Goal: Task Accomplishment & Management: Use online tool/utility

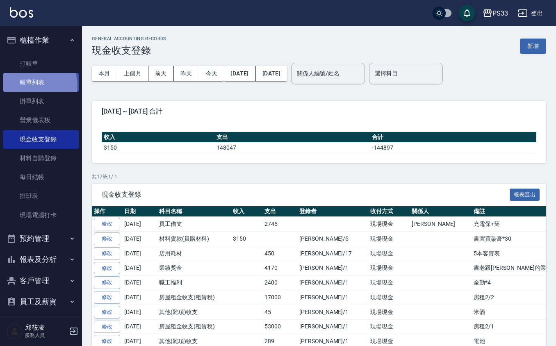
click at [29, 86] on link "帳單列表" at bounding box center [40, 82] width 75 height 19
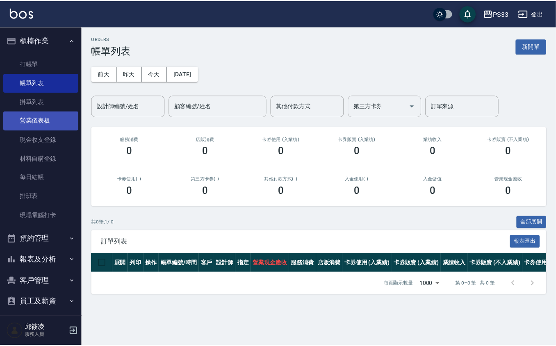
scroll to position [6, 0]
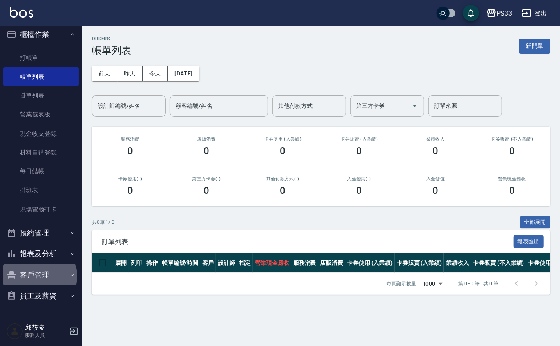
click at [35, 276] on button "客戶管理" at bounding box center [40, 274] width 75 height 21
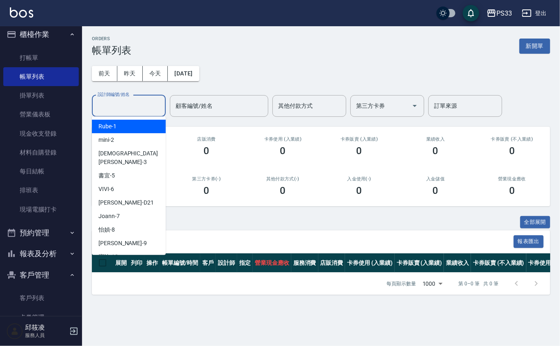
click at [117, 106] on input "設計師編號/姓名" at bounding box center [129, 106] width 66 height 14
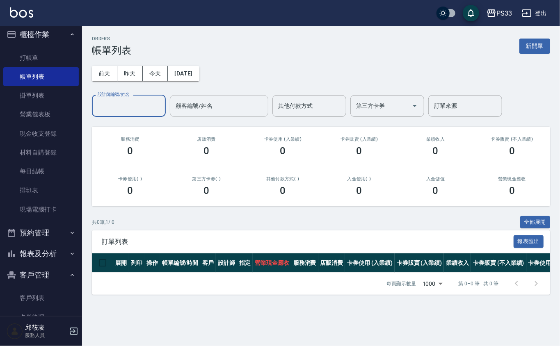
click at [190, 105] on input "顧客編號/姓名" at bounding box center [218, 106] width 91 height 14
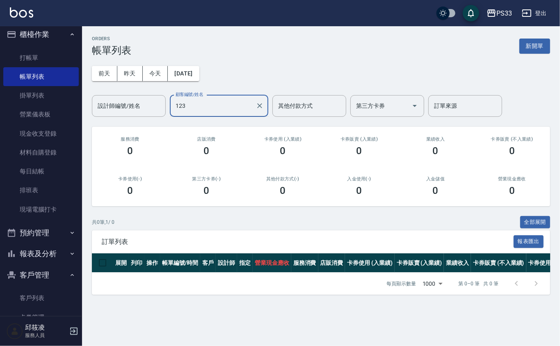
type input "1230"
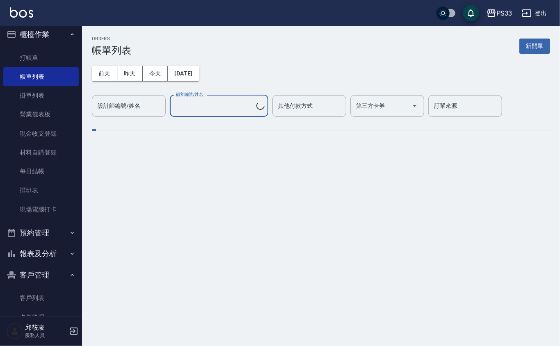
type input "[PERSON_NAME]/0930058045/111230"
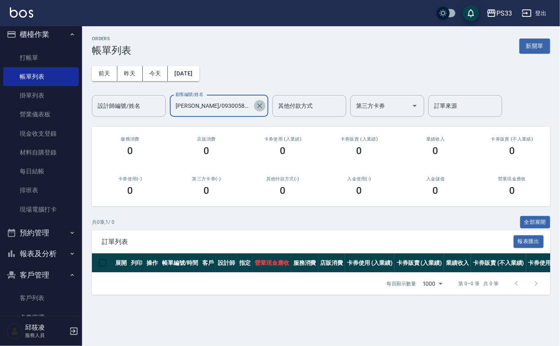
click at [259, 107] on icon "Clear" at bounding box center [259, 106] width 8 height 8
type input "[PERSON_NAME]/0976094623/040623"
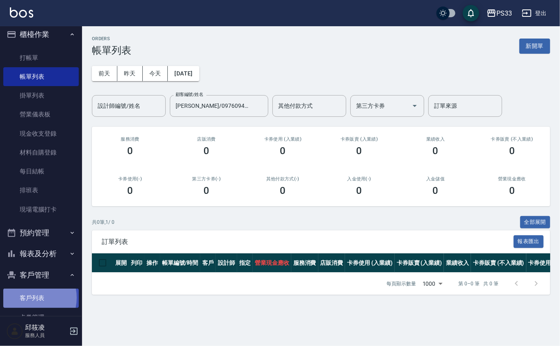
click at [27, 298] on link "客戶列表" at bounding box center [40, 298] width 75 height 19
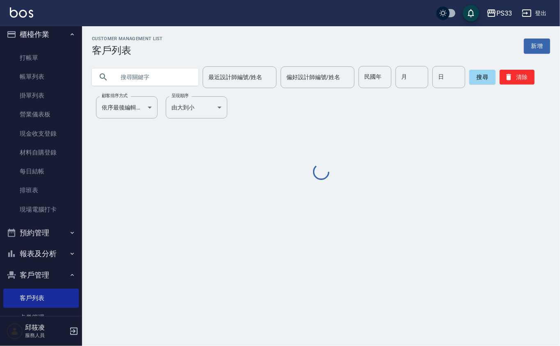
click at [135, 76] on input "text" at bounding box center [153, 77] width 77 height 22
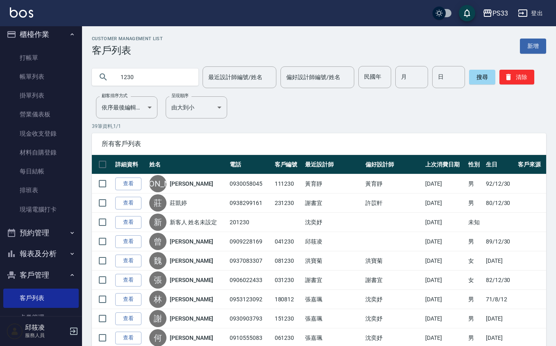
drag, startPoint x: 141, startPoint y: 75, endPoint x: 89, endPoint y: 79, distance: 52.2
click at [94, 79] on div "1230" at bounding box center [145, 76] width 107 height 17
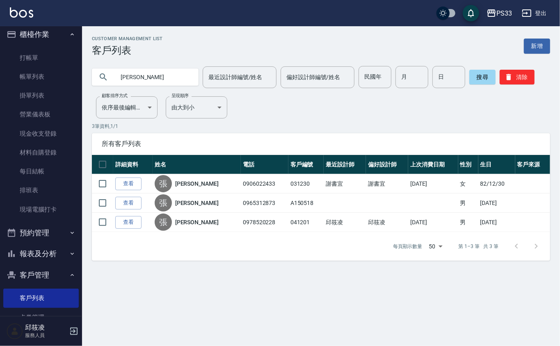
type input "張"
type input "[PERSON_NAME]"
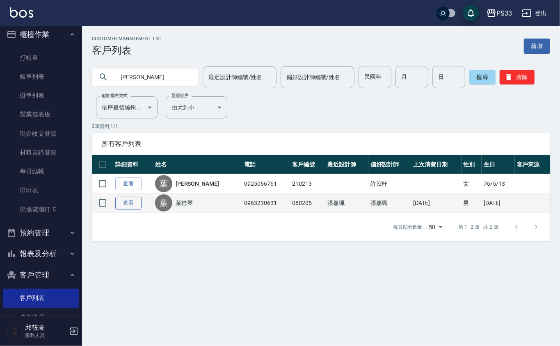
click at [130, 202] on link "查看" at bounding box center [128, 203] width 26 height 13
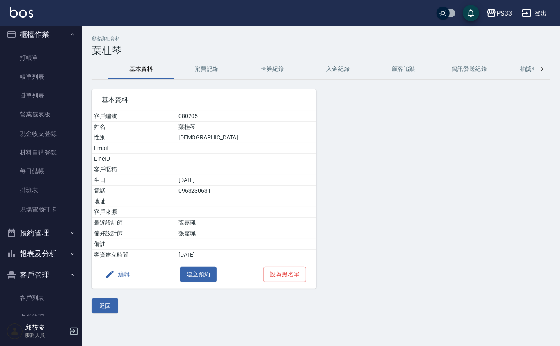
click at [200, 64] on button "消費記錄" at bounding box center [207, 69] width 66 height 20
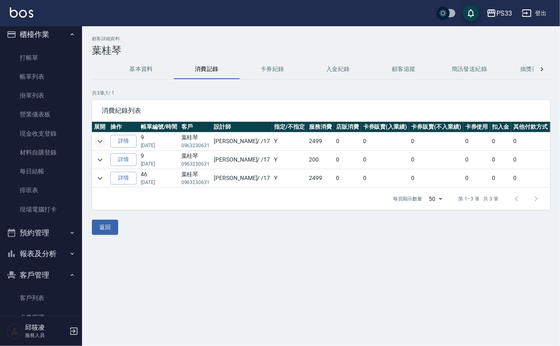
click at [100, 140] on icon "expand row" at bounding box center [100, 142] width 10 height 10
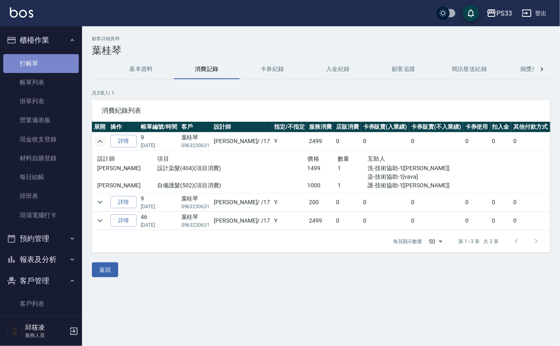
click at [49, 65] on link "打帳單" at bounding box center [40, 63] width 75 height 19
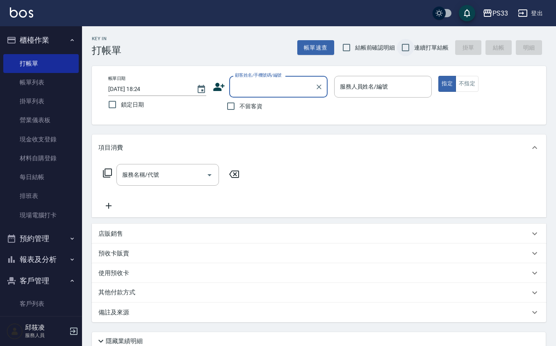
click at [409, 46] on input "連續打單結帳" at bounding box center [405, 47] width 17 height 17
checkbox input "true"
click at [219, 87] on icon at bounding box center [219, 87] width 12 height 12
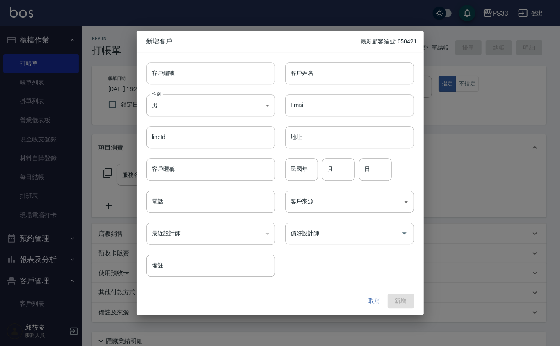
drag, startPoint x: 219, startPoint y: 87, endPoint x: 225, endPoint y: 63, distance: 25.0
click at [225, 63] on input "客戶編號" at bounding box center [210, 73] width 129 height 22
type input "070509"
type input "張晴茵"
type input "79"
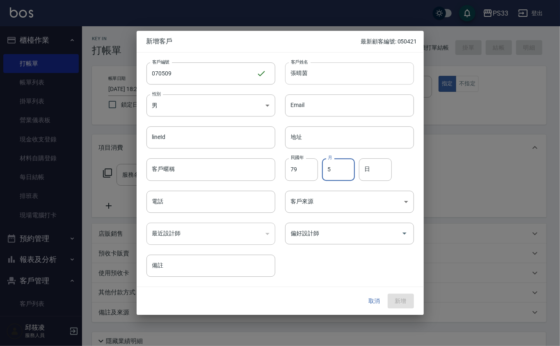
type input "5"
type input "9"
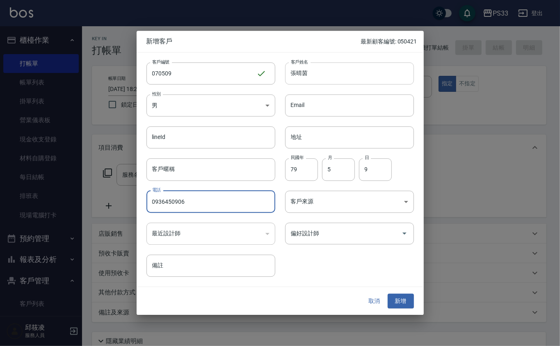
type input "0936450906"
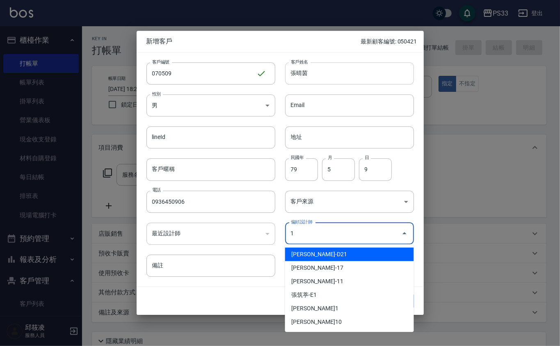
type input "[PERSON_NAME]"
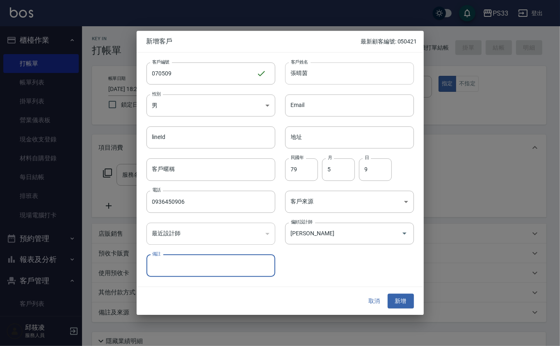
click at [387, 294] on button "新增" at bounding box center [400, 301] width 26 height 15
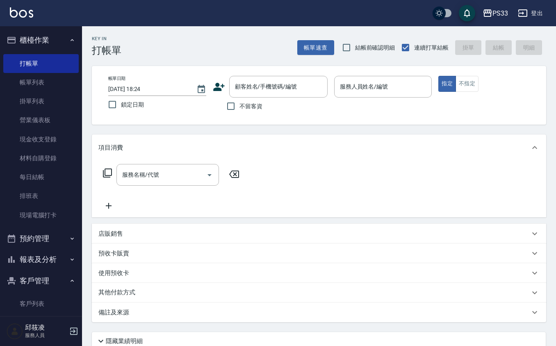
click at [221, 84] on icon at bounding box center [219, 87] width 12 height 12
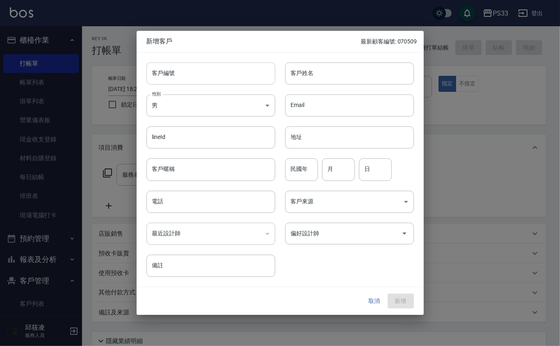
drag, startPoint x: 221, startPoint y: 84, endPoint x: 216, endPoint y: 71, distance: 14.7
click at [216, 71] on input "客戶編號" at bounding box center [210, 73] width 129 height 22
type input "260609"
type input "陳穎萱"
type input "96"
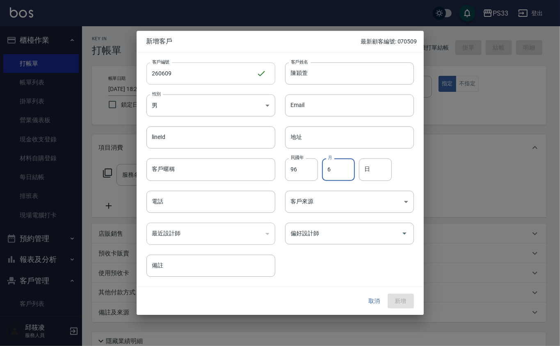
type input "6"
type input "9"
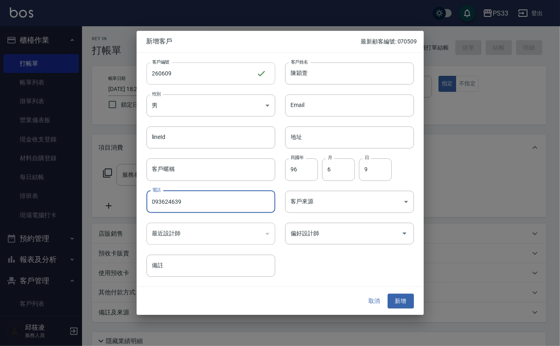
type input "093624639"
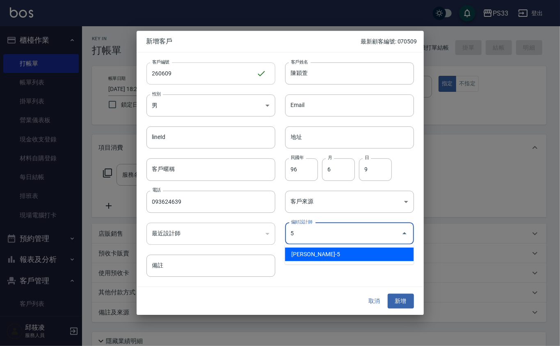
type input "謝書宜"
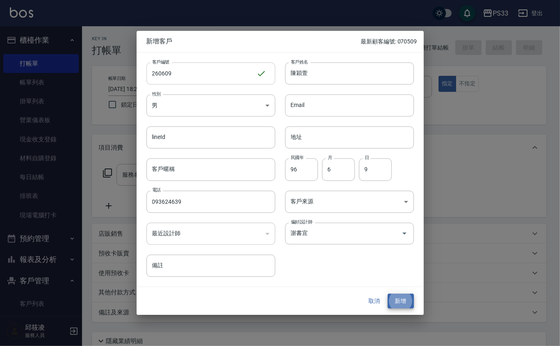
click at [387, 294] on button "新增" at bounding box center [400, 301] width 26 height 15
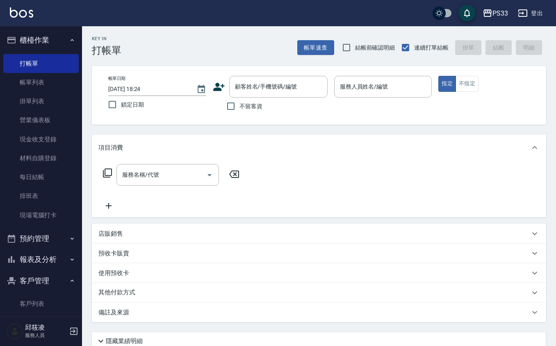
click at [215, 84] on icon at bounding box center [219, 87] width 12 height 12
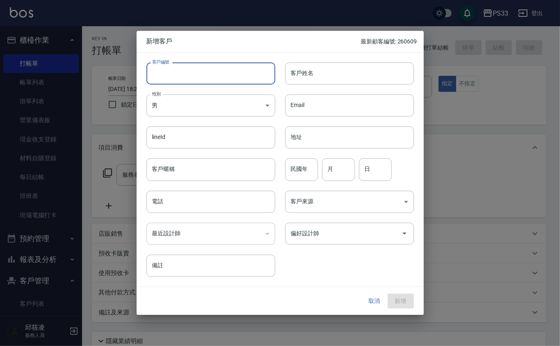
click at [215, 78] on input "客戶編號" at bounding box center [210, 73] width 129 height 22
type input "160605"
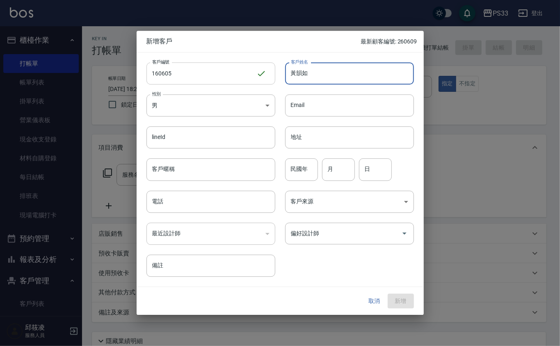
type input "黃韻如"
type input "76"
type input "6"
type input "5"
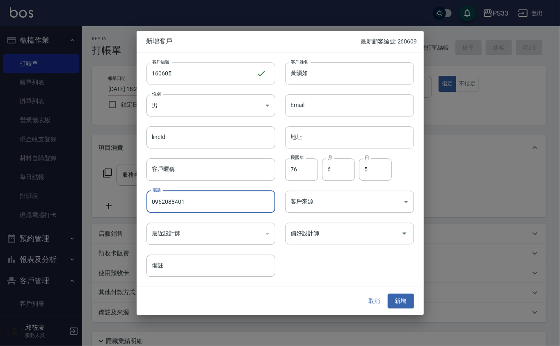
type input "0962088401"
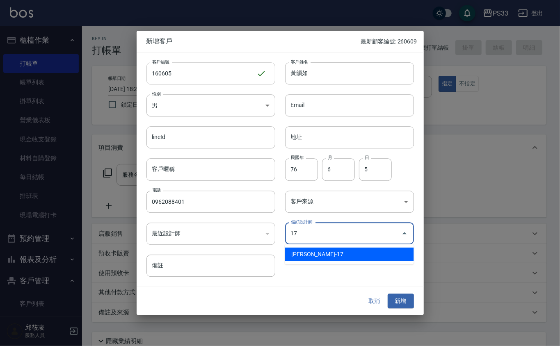
type input "張嘉珮"
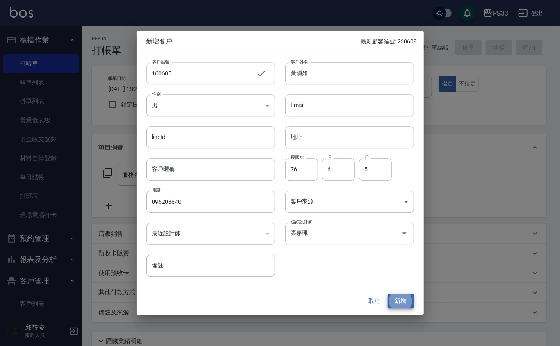
click at [387, 294] on button "新增" at bounding box center [400, 301] width 26 height 15
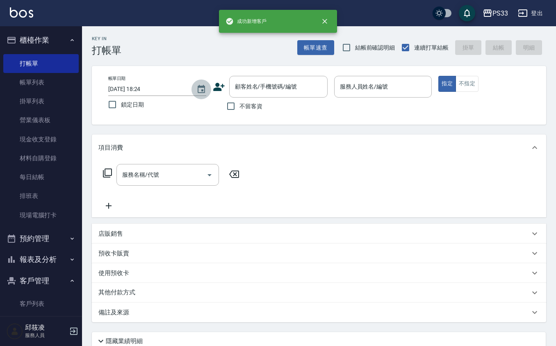
drag, startPoint x: 207, startPoint y: 84, endPoint x: 205, endPoint y: 76, distance: 7.7
click at [206, 82] on button "Choose date, selected date is 2025-09-19" at bounding box center [201, 90] width 20 height 20
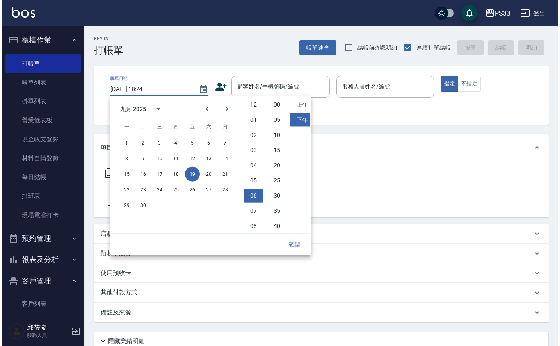
scroll to position [46, 0]
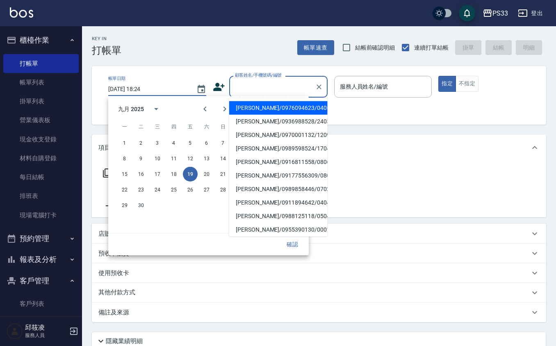
click at [263, 83] on input "顧客姓名/手機號碼/編號" at bounding box center [272, 87] width 79 height 14
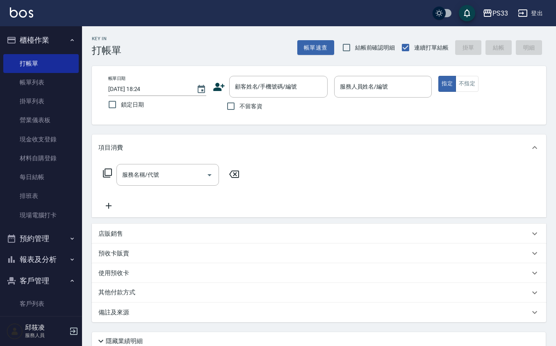
click at [221, 89] on icon at bounding box center [218, 87] width 11 height 8
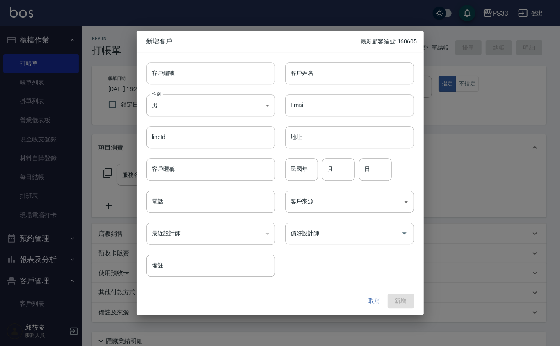
click at [227, 77] on input "客戶編號" at bounding box center [210, 73] width 129 height 22
type input "090108"
type input "林昊德"
type input "77"
type input "1"
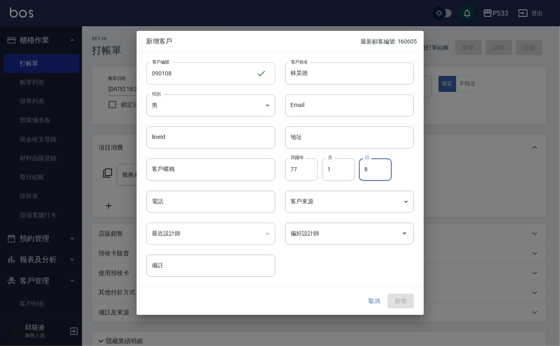
type input "8"
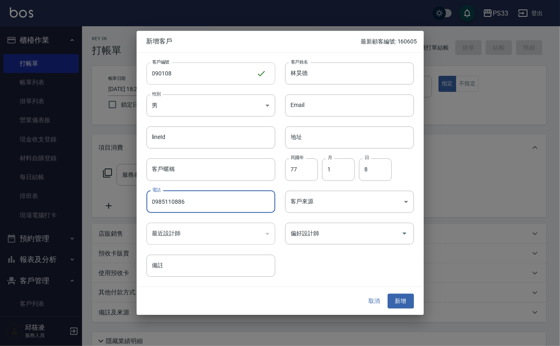
type input "0985110886"
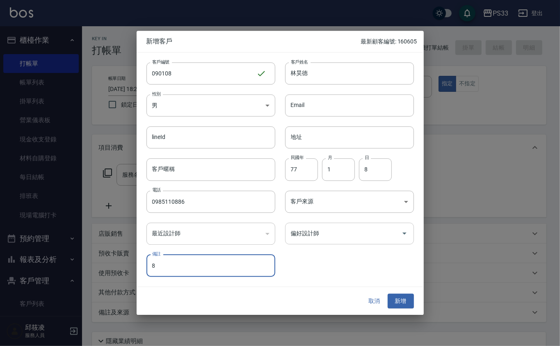
type input "8"
click at [330, 233] on input "偏好設計師" at bounding box center [343, 233] width 109 height 14
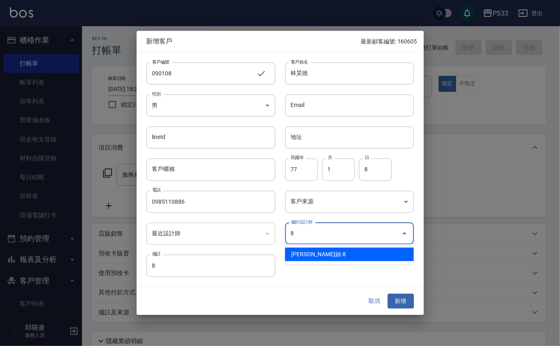
type input "[PERSON_NAME]媜"
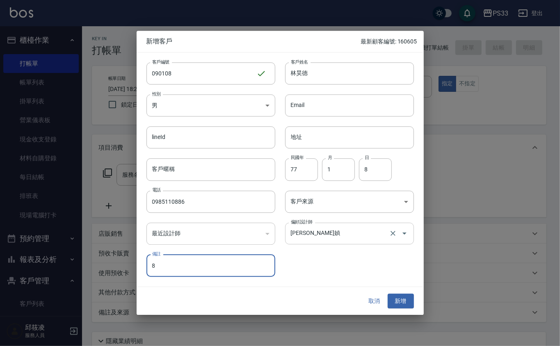
click at [387, 294] on button "新增" at bounding box center [400, 301] width 26 height 15
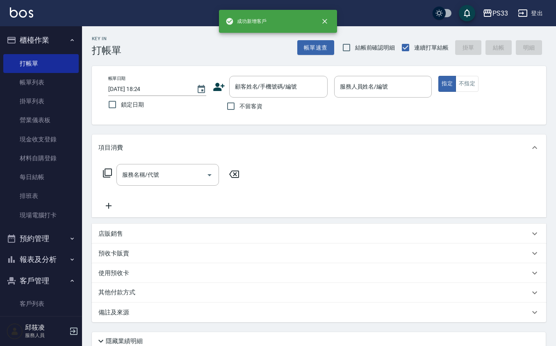
click at [216, 81] on icon at bounding box center [219, 87] width 12 height 12
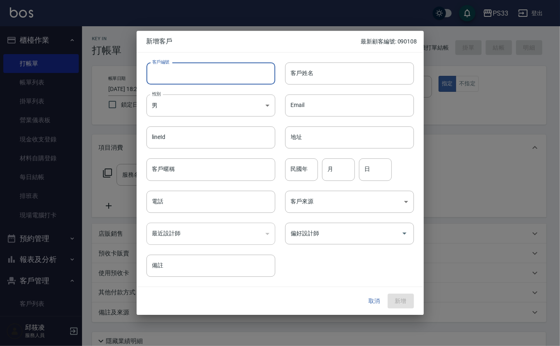
click at [213, 68] on input "客戶編號" at bounding box center [210, 73] width 129 height 22
type input "220714"
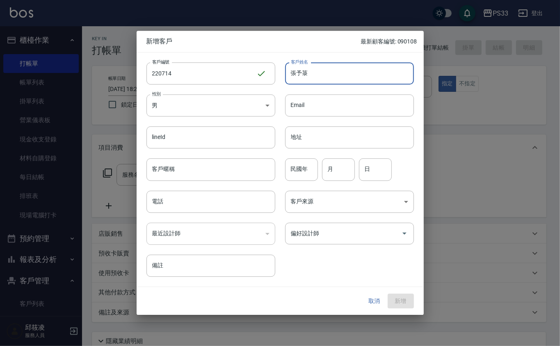
type input "張予菉"
type input "7"
type input "14"
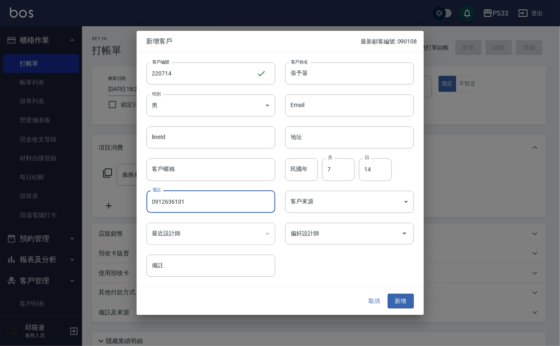
type input "0912636101"
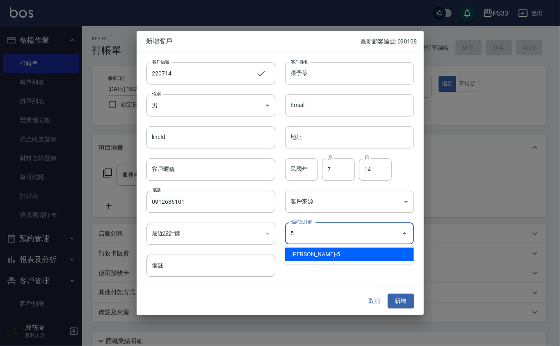
type input "謝書宜"
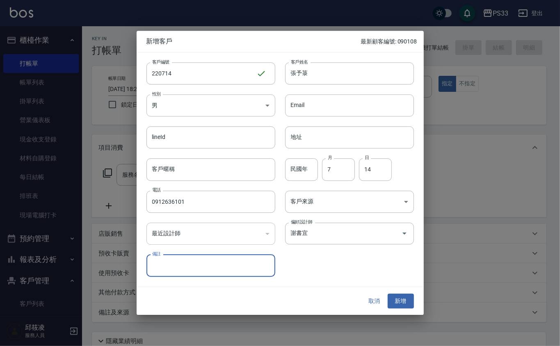
click at [387, 294] on button "新增" at bounding box center [400, 301] width 26 height 15
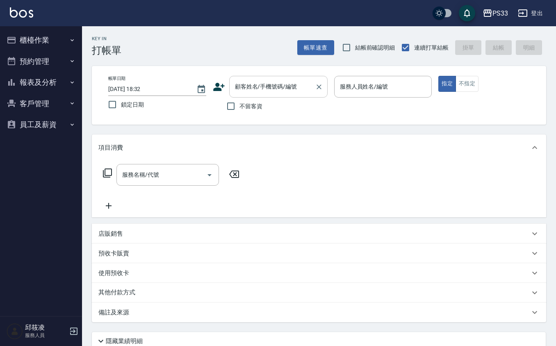
click at [256, 91] on input "顧客姓名/手機號碼/編號" at bounding box center [272, 87] width 79 height 14
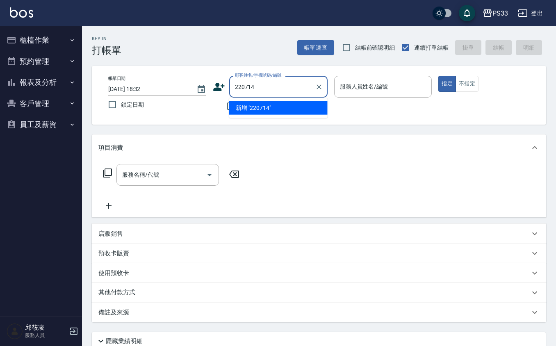
type input "220714"
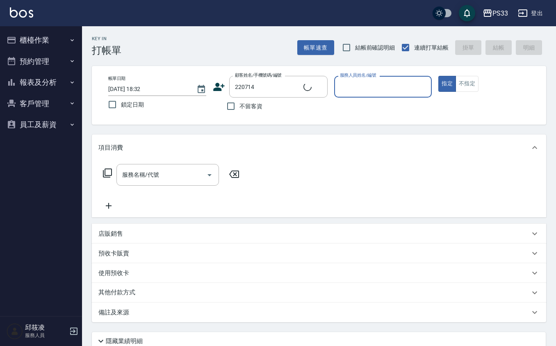
type input "5"
type input "張予菉/0912636101/220714"
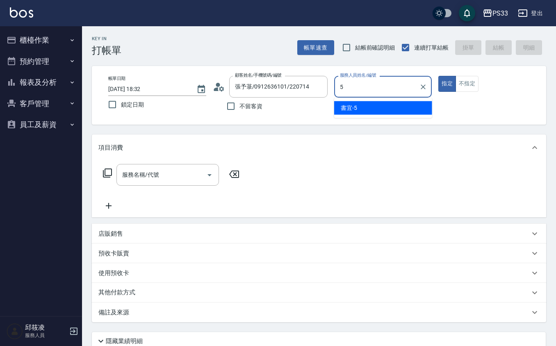
type input "書宜-5"
type button "true"
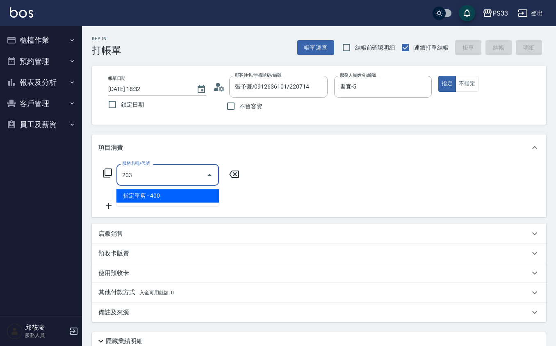
type input "指定單剪(203)"
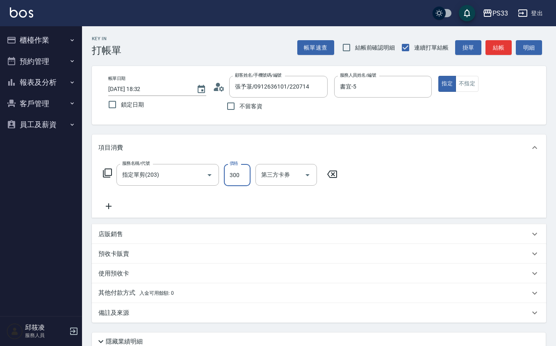
type input "300"
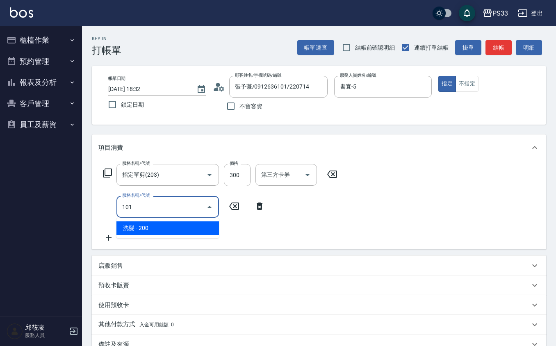
type input "洗髮(101)"
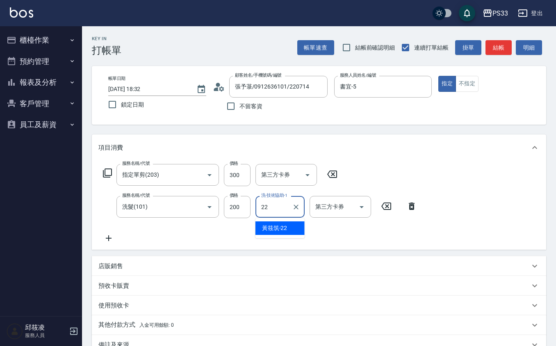
type input "[PERSON_NAME]-22"
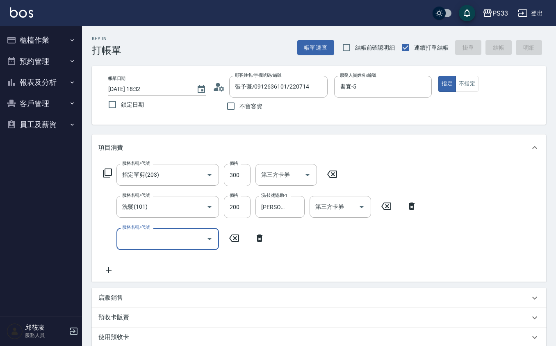
type input "2025/09/19 18:48"
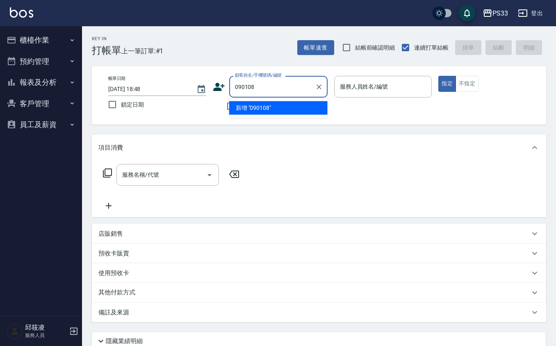
type input "090108"
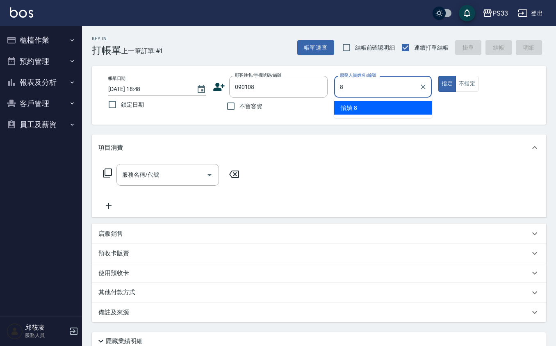
type input "怡媜-8"
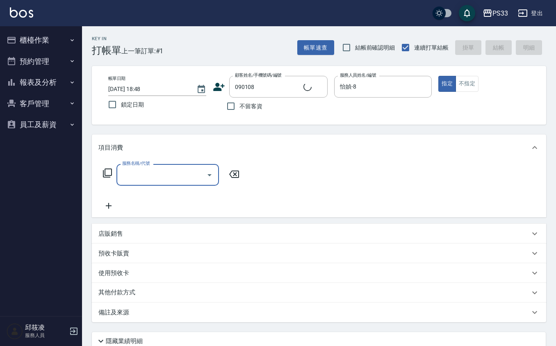
type input "林昊德/0985110886/090108"
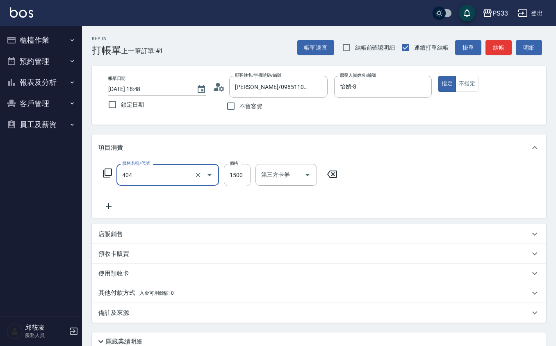
type input "設計染髮(404)"
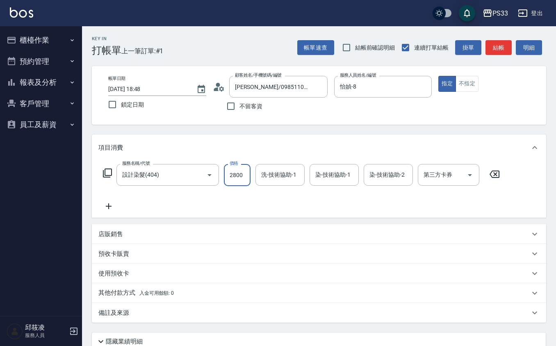
type input "2800"
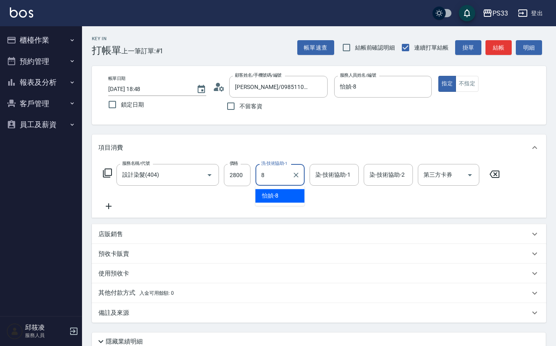
type input "怡媜-8"
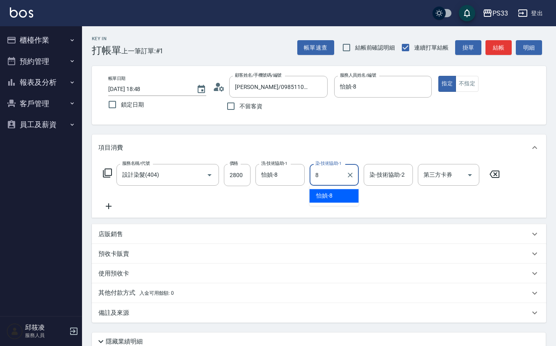
type input "怡媜-8"
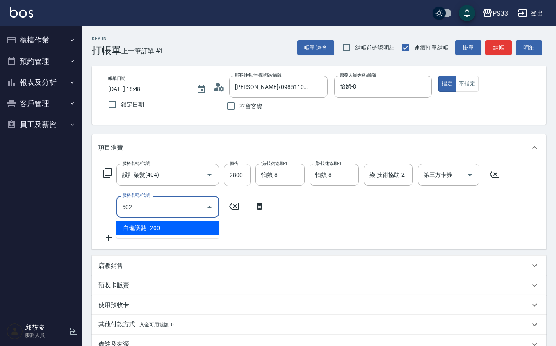
type input "自備護髮(502)"
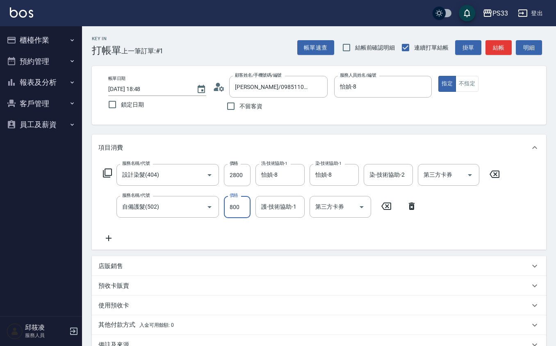
type input "800"
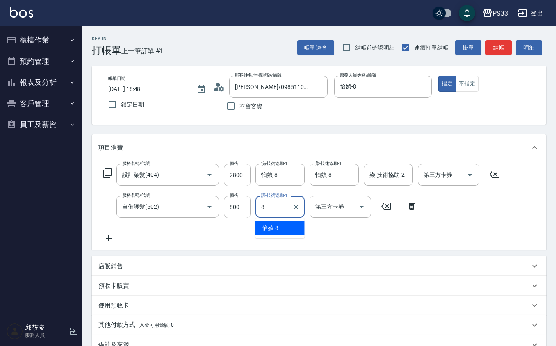
type input "怡媜-8"
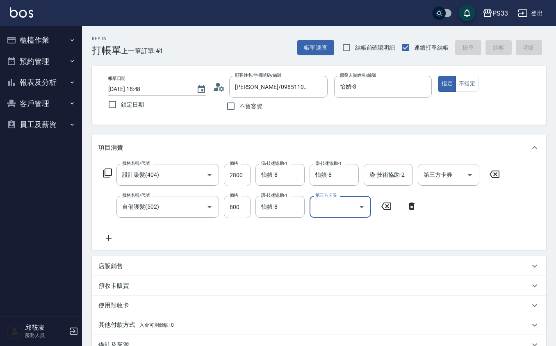
type input "2025/09/19 18:49"
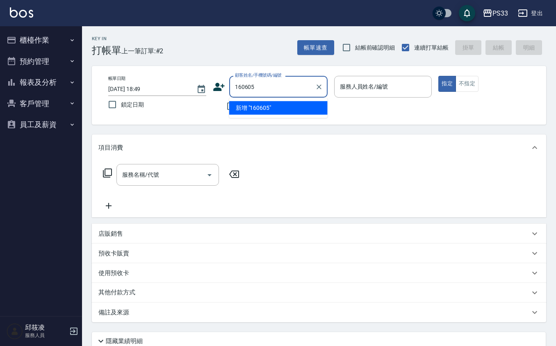
type input "160605"
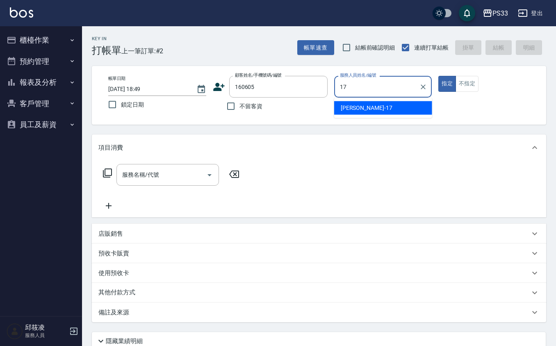
type input "嘉珮-17"
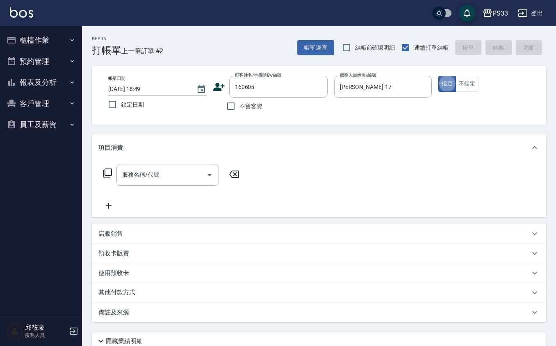
type input "黃韻如/0962088401/160605"
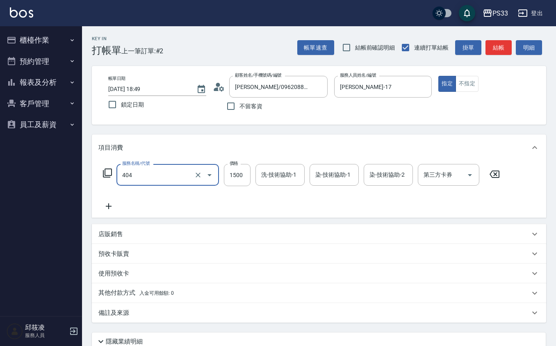
type input "設計染髮(404)"
type input "1299"
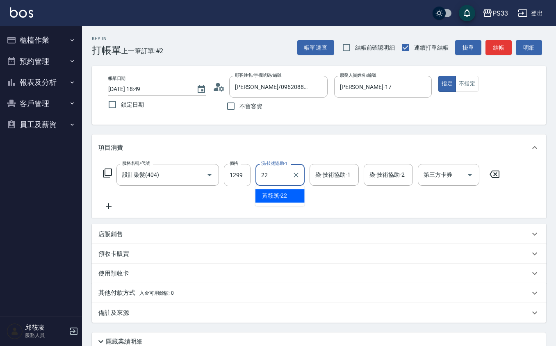
type input "[PERSON_NAME]-22"
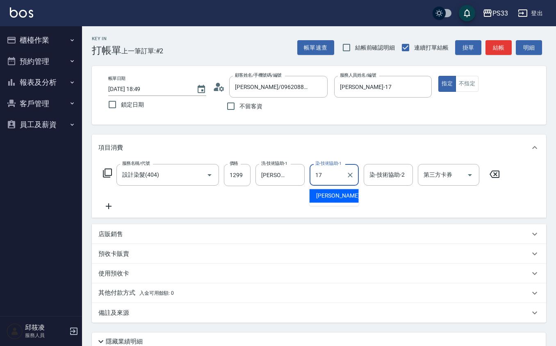
type input "嘉珮-17"
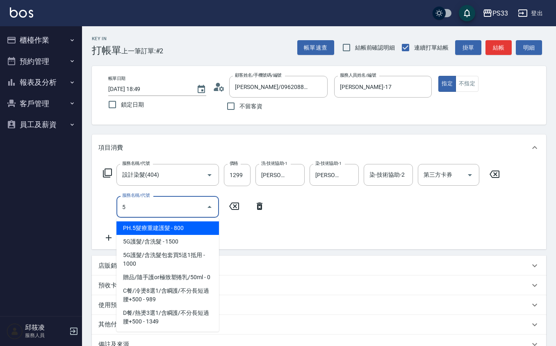
type input "5"
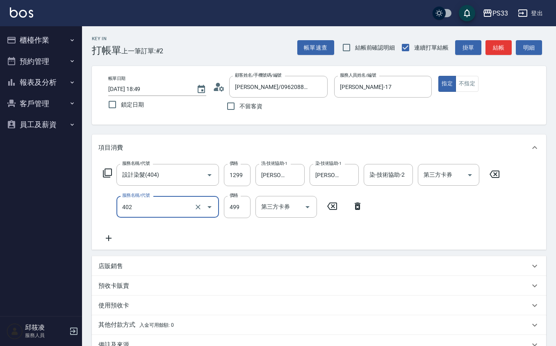
type input "10束挑染(402)"
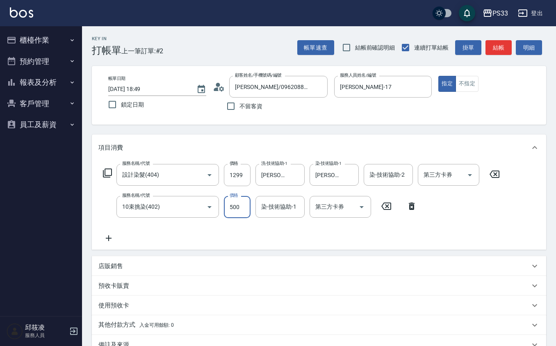
type input "500"
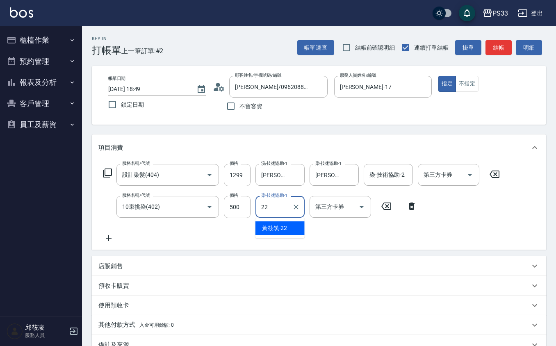
type input "[PERSON_NAME]-22"
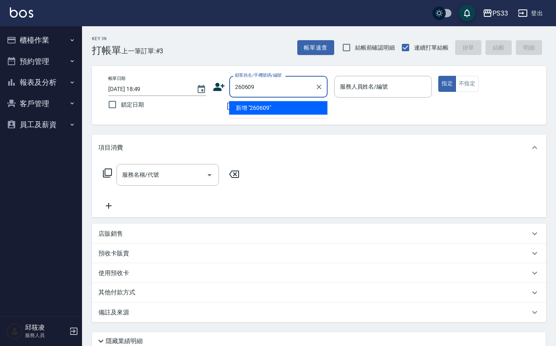
type input "260609"
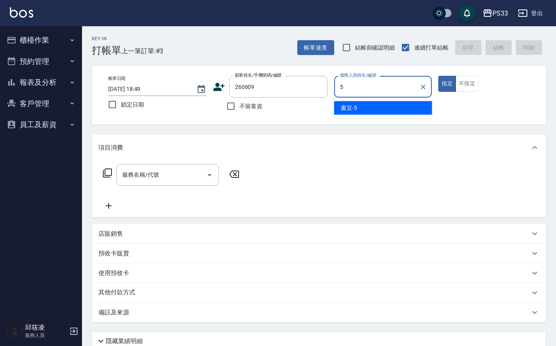
type input "書宜-5"
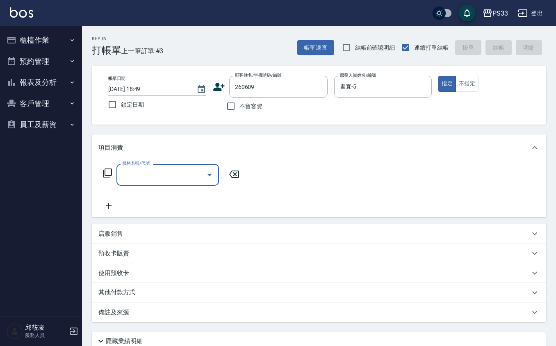
type input "陳穎萱/093624639/260609"
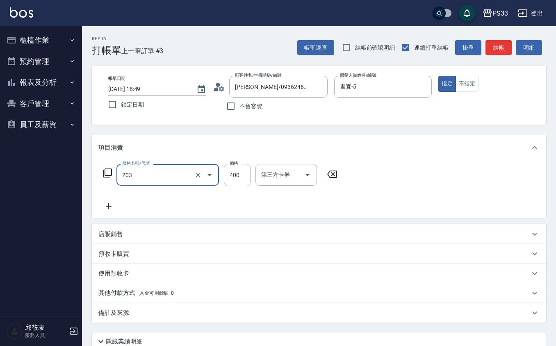
type input "指定單剪(203)"
type input "300"
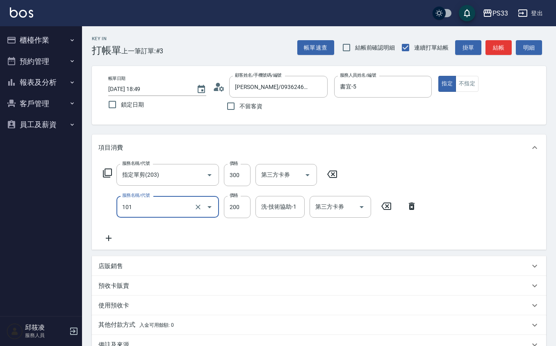
type input "洗髮(101)"
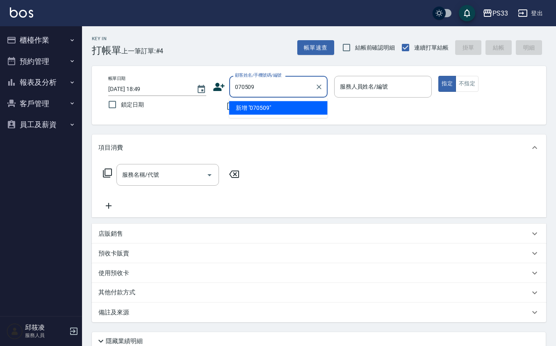
type input "070509"
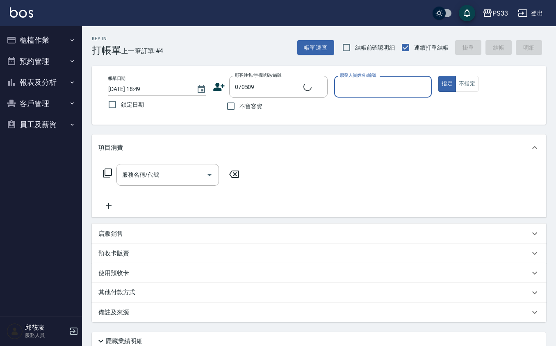
type input "1"
type input "張晴茵/0936450906/070509"
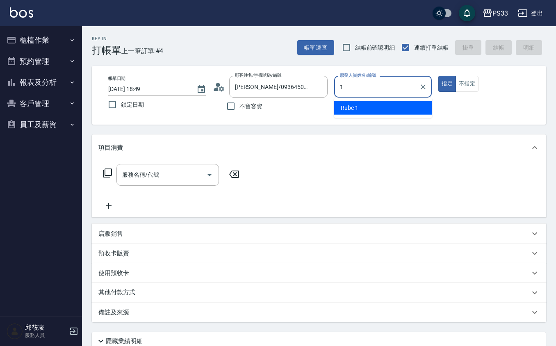
type input "Rube-1"
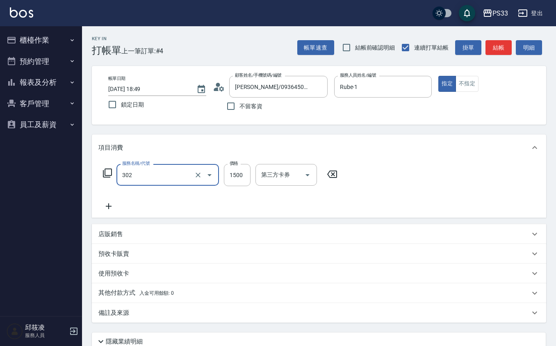
type input "設計燙髮(302)"
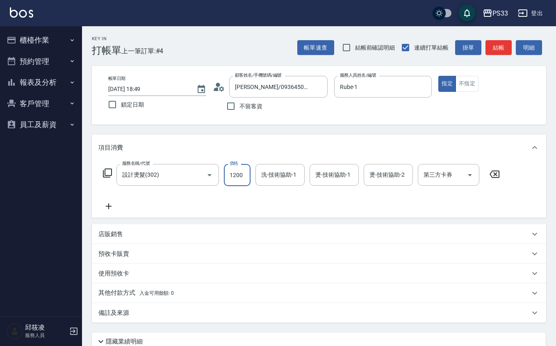
type input "1200"
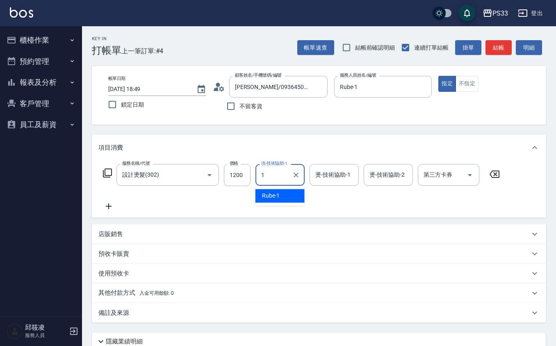
type input "Rube-1"
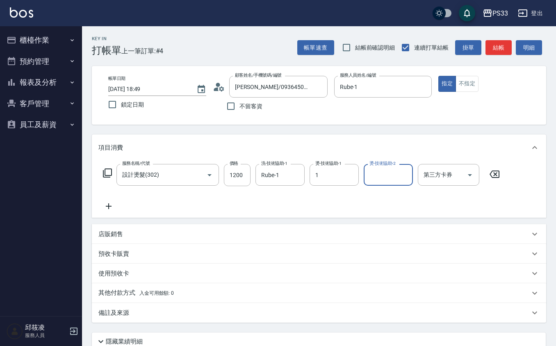
type input "Rube-1"
click at [155, 225] on div "店販銷售 服務人員姓名/編號 服務人員姓名/編號 商品代號/名稱 商品代號/名稱" at bounding box center [319, 234] width 454 height 20
click at [154, 234] on div "店販銷售" at bounding box center [313, 234] width 431 height 9
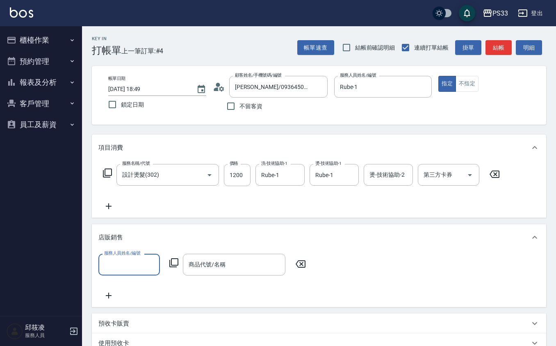
scroll to position [0, 0]
type input "Rube-1"
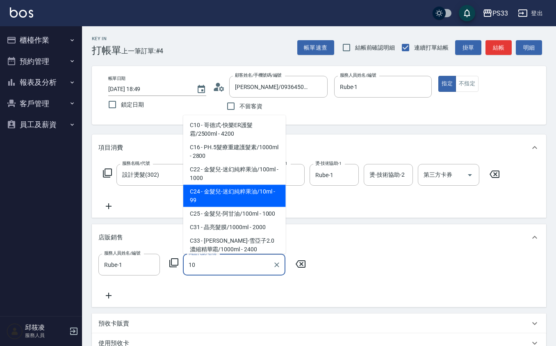
type input "金髮兒-迷幻純粹果油/10ml"
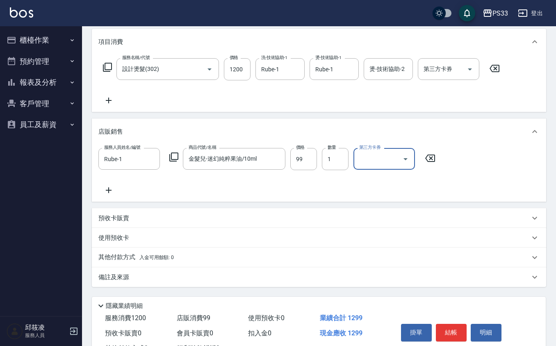
scroll to position [138, 0]
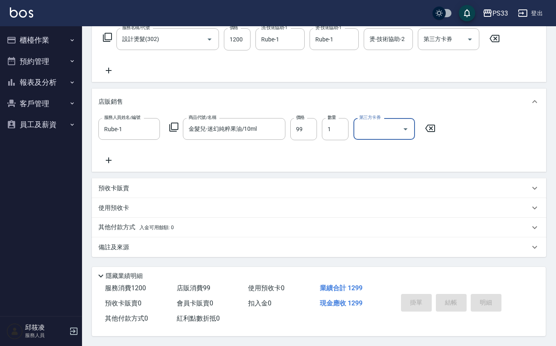
type input "2025/09/19 18:50"
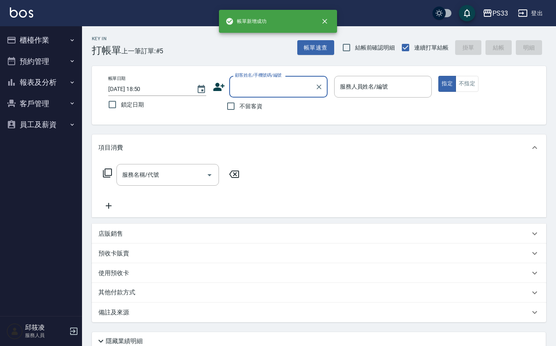
scroll to position [0, 0]
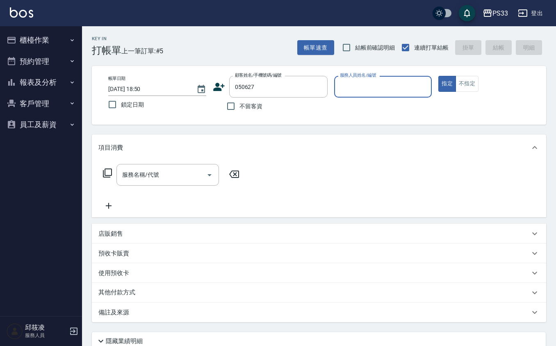
click at [438, 76] on button "指定" at bounding box center [447, 84] width 18 height 16
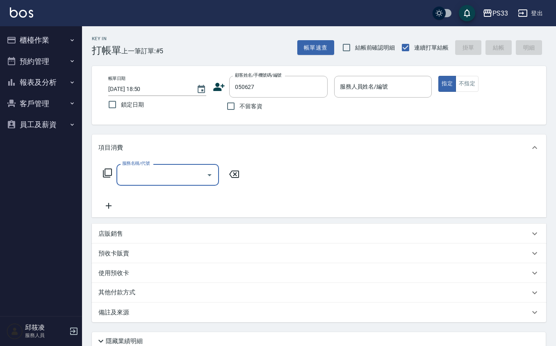
type input "林易/0976581893/050627"
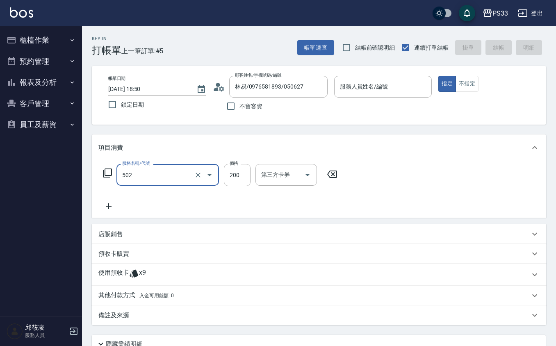
type input "自備護髮(502)"
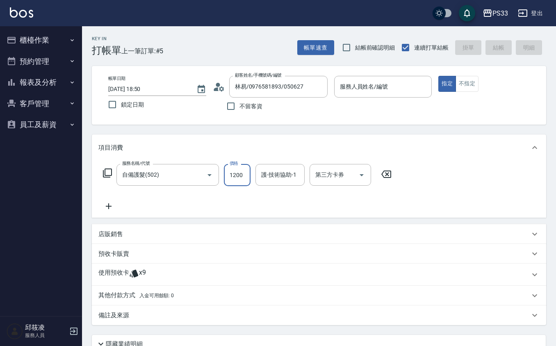
type input "1200"
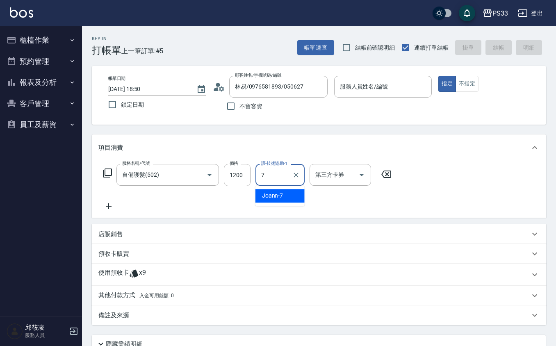
type input "Joann-7"
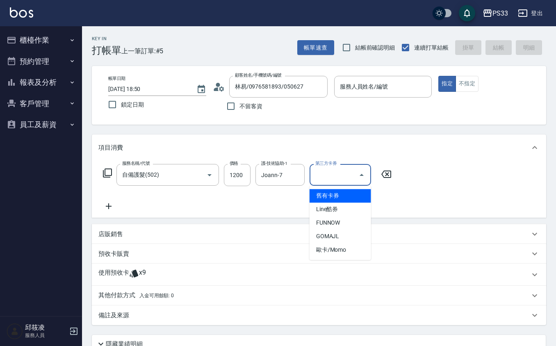
click at [115, 203] on icon at bounding box center [108, 206] width 20 height 10
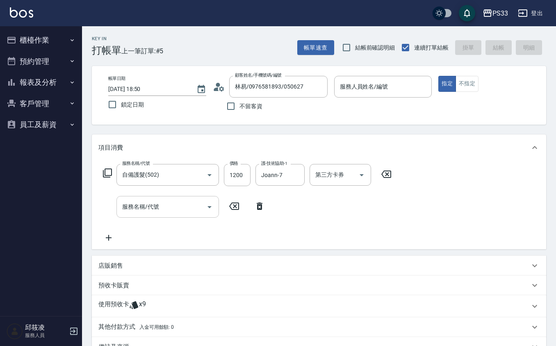
drag, startPoint x: 134, startPoint y: 214, endPoint x: 130, endPoint y: 205, distance: 9.9
click at [132, 212] on div "服務名稱/代號" at bounding box center [167, 207] width 102 height 22
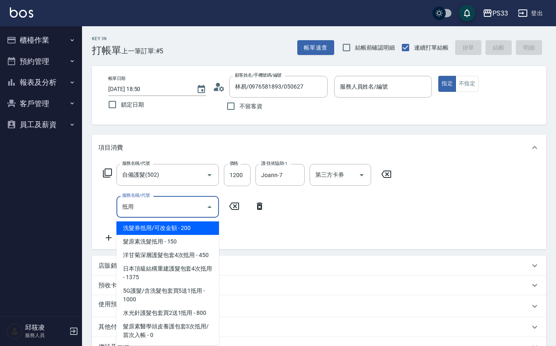
click at [167, 244] on span "髮原素洗髮抵用 - 150" at bounding box center [167, 242] width 102 height 14
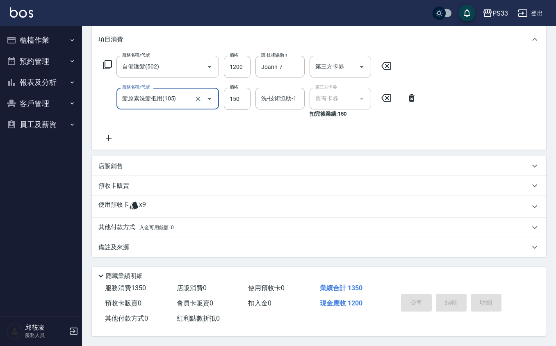
scroll to position [109, 0]
type input "髮原素洗髮抵用(105)"
drag, startPoint x: 259, startPoint y: 114, endPoint x: 264, endPoint y: 109, distance: 7.3
click at [261, 112] on div "洗-技術協助-1 洗-技術協助-1" at bounding box center [282, 103] width 54 height 30
drag, startPoint x: 271, startPoint y: 102, endPoint x: 274, endPoint y: 98, distance: 4.9
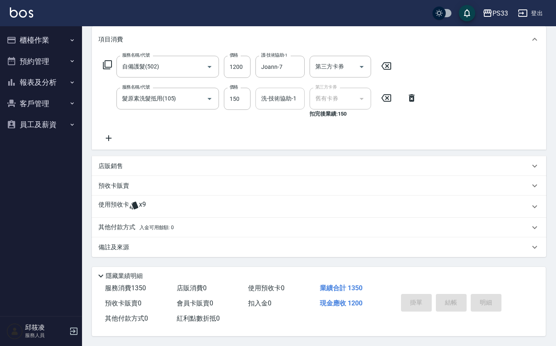
click at [271, 100] on input "洗-技術協助-1" at bounding box center [280, 98] width 42 height 14
type input "Joann-7"
drag, startPoint x: 137, startPoint y: 203, endPoint x: 144, endPoint y: 214, distance: 12.9
click at [137, 204] on icon at bounding box center [134, 206] width 9 height 8
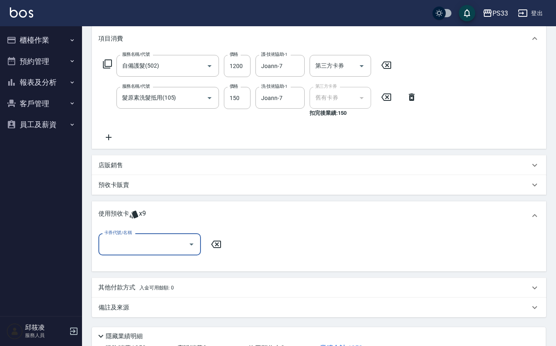
scroll to position [0, 0]
click at [157, 251] on div "卡券代號/名稱" at bounding box center [149, 244] width 102 height 22
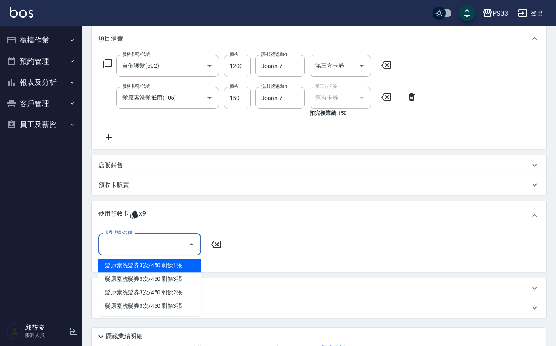
click at [146, 263] on div "髮原素洗髮券3次/450 剩餘1張" at bounding box center [149, 266] width 102 height 14
type input "髮原素洗髮券3次/450"
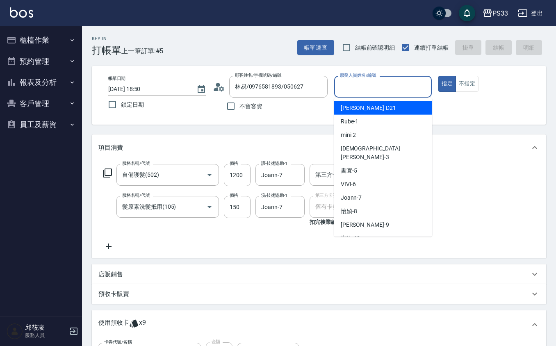
click at [379, 94] on div "服務人員姓名/編號" at bounding box center [383, 87] width 98 height 22
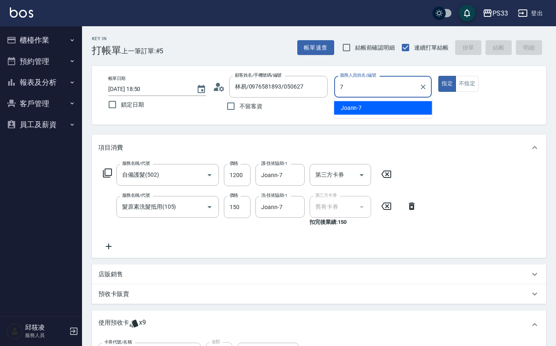
type input "Joann-7"
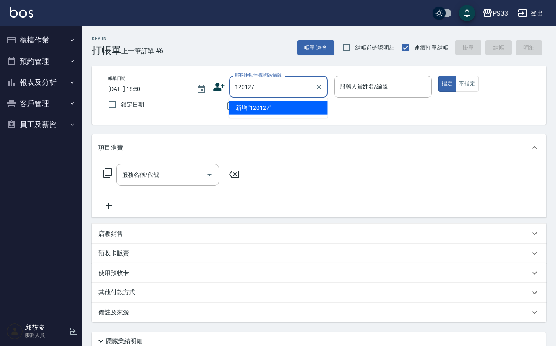
type input "120127"
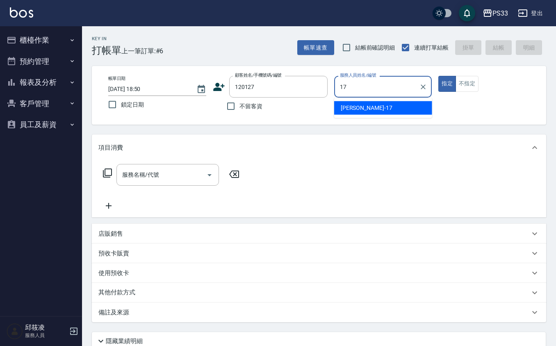
type input "嘉珮-17"
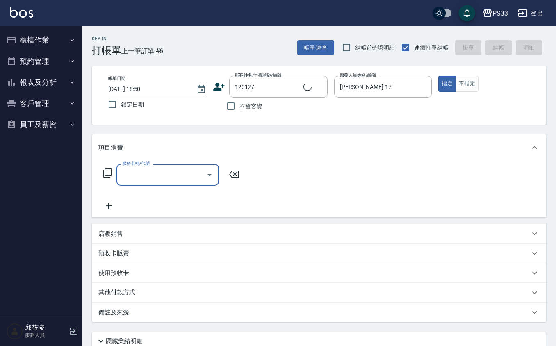
type input "謝方仁/0988156168/120127"
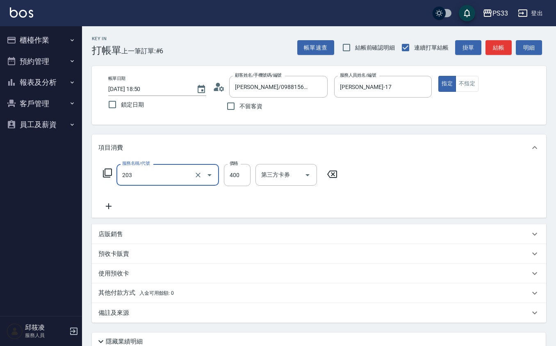
type input "指定單剪(203)"
type input "200"
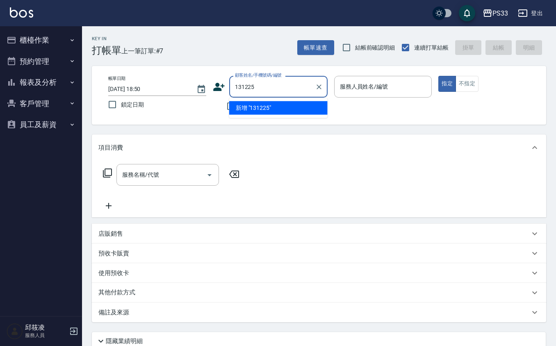
type input "131225"
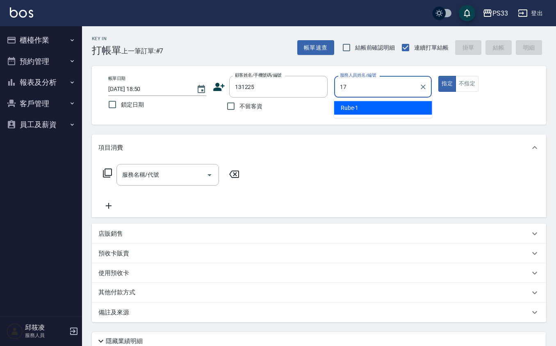
type input "17"
type input "徐維育/0975167686/131225"
type input "嘉珮-17"
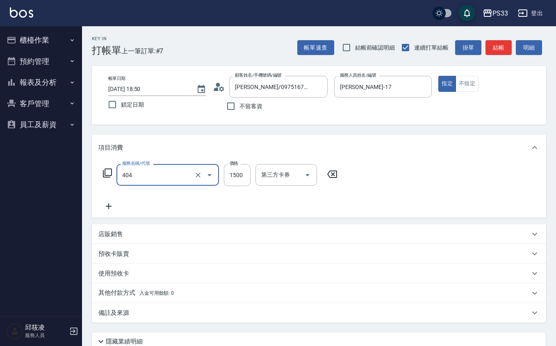
type input "設計染髮(404)"
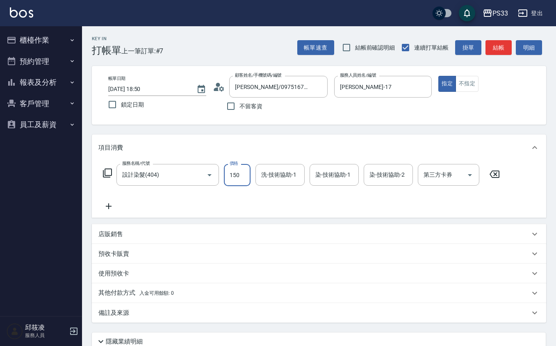
type input "1500"
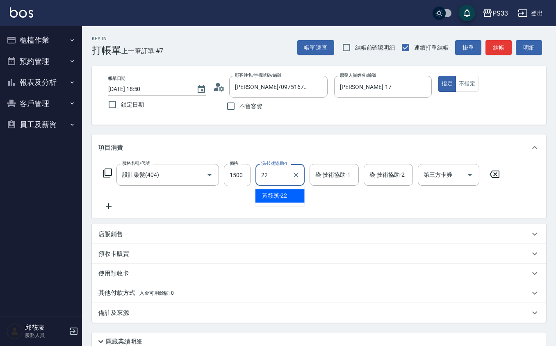
type input "[PERSON_NAME]-22"
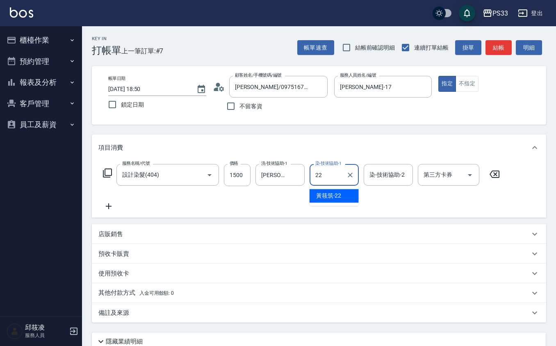
type input "[PERSON_NAME]-22"
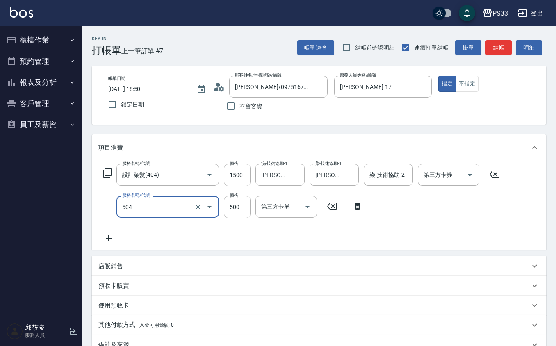
type input "順子護髮(504)"
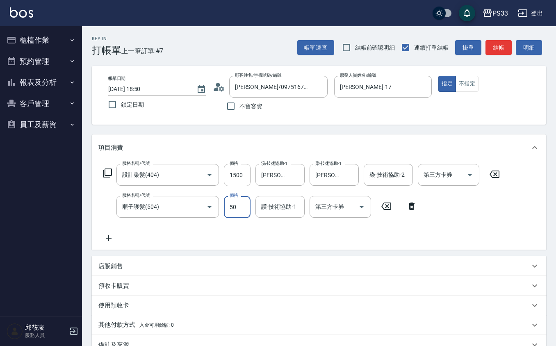
type input "500"
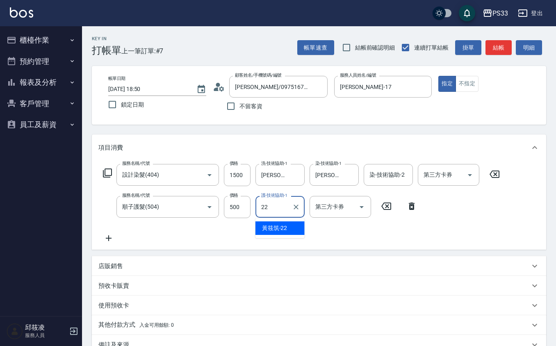
type input "[PERSON_NAME]-22"
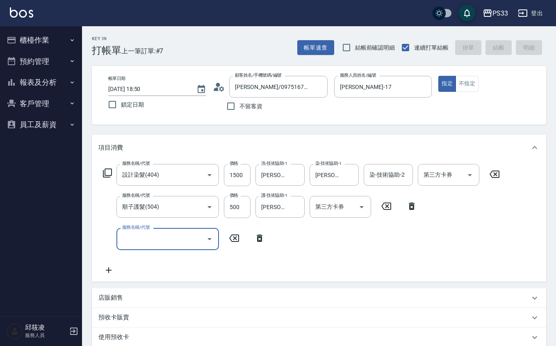
type input "2025/09/19 18:51"
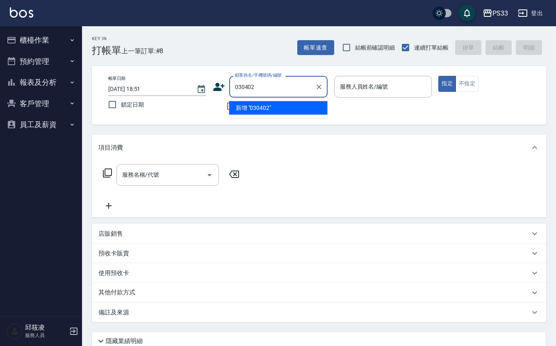
type input "030402"
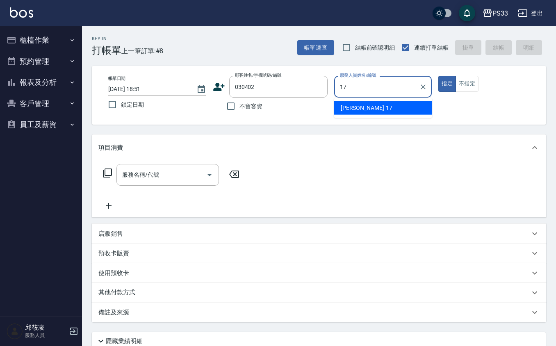
type input "嘉珮-17"
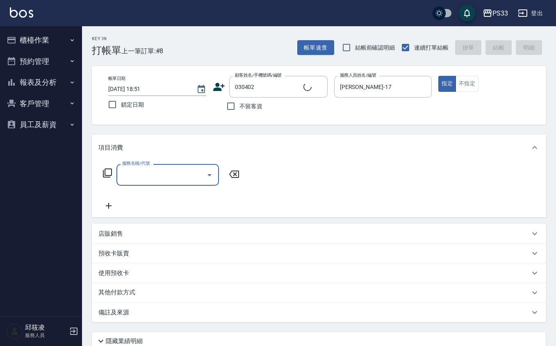
type input "楊東譽/0927059097/030402"
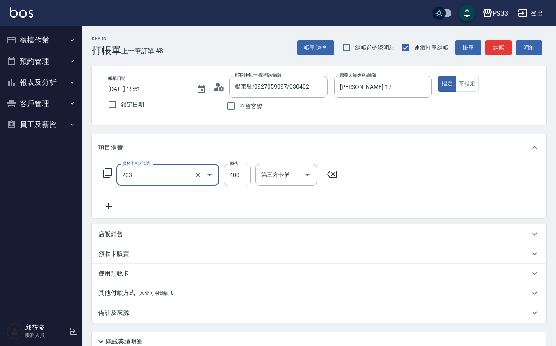
type input "指定單剪(203)"
type input "200"
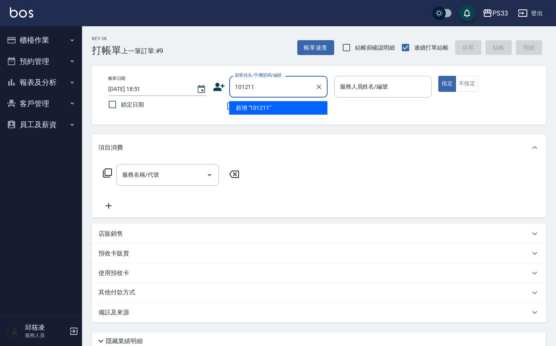
type input "101211"
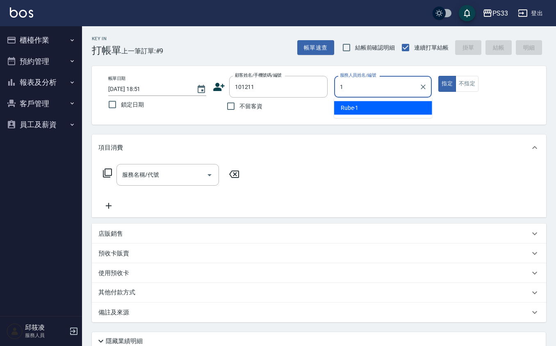
type input "Rube-1"
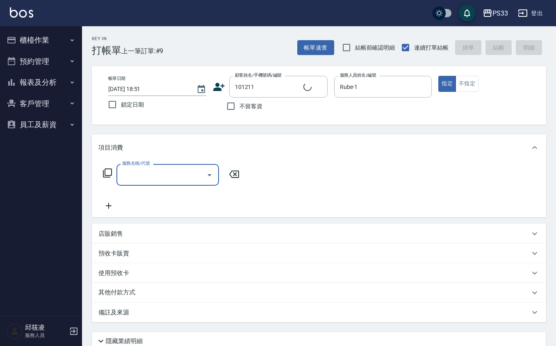
type input "吳育廷/0966787707/101211"
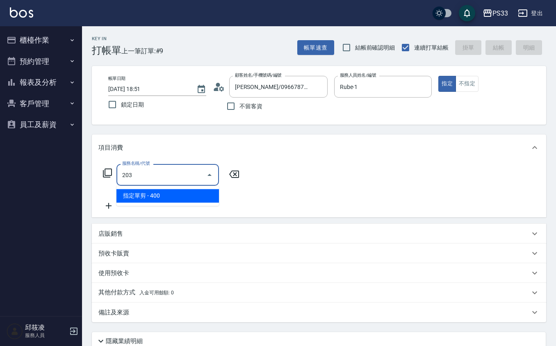
type input "指定單剪(203)"
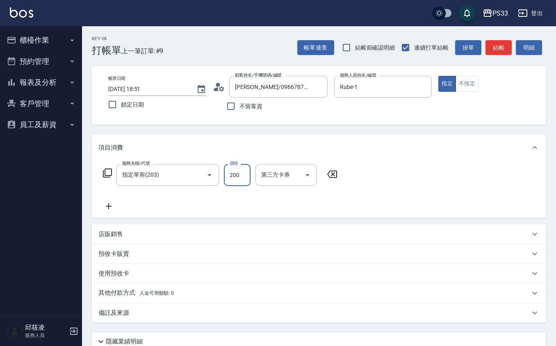
type input "200"
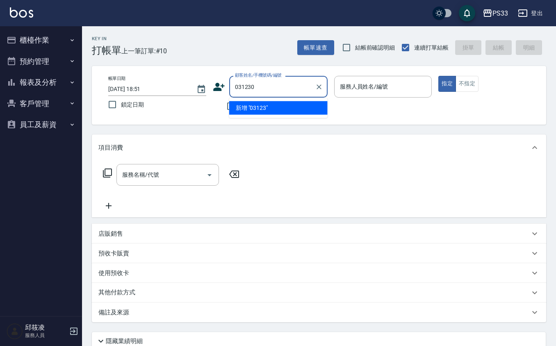
type input "031230"
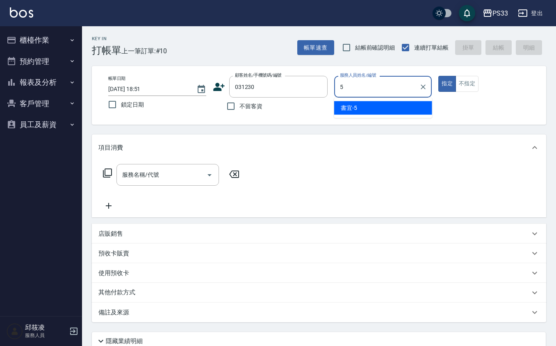
type input "書宜-5"
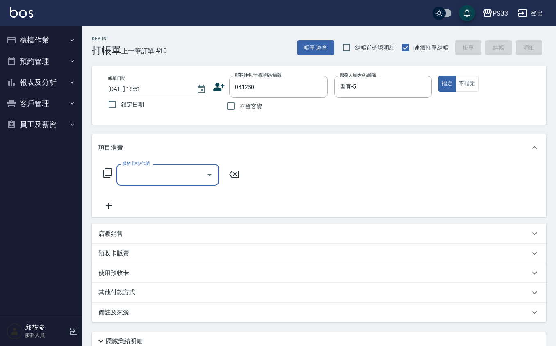
type input "張裕安/0906022433/031230"
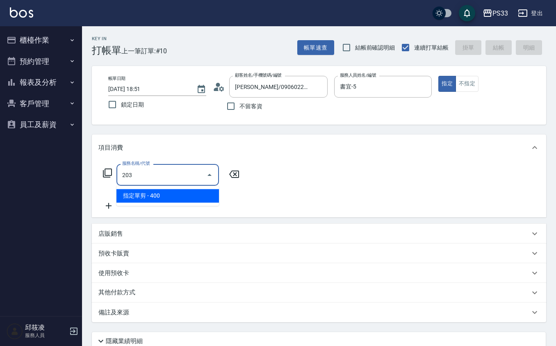
type input "指定單剪(203)"
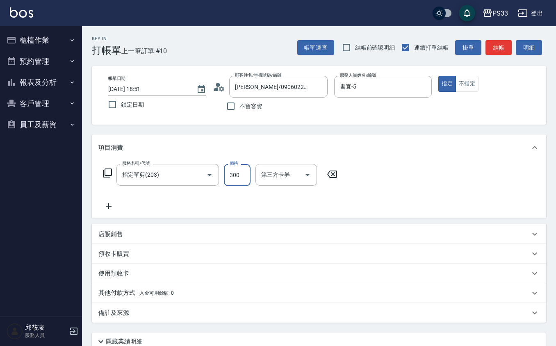
type input "300"
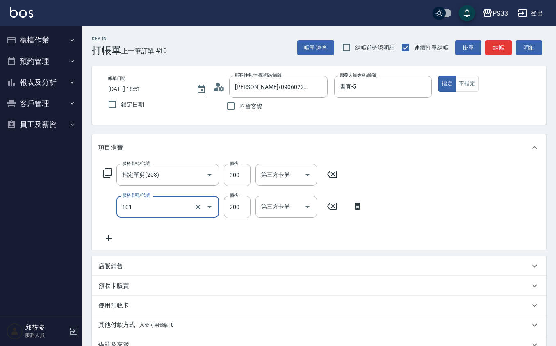
type input "洗髮(101)"
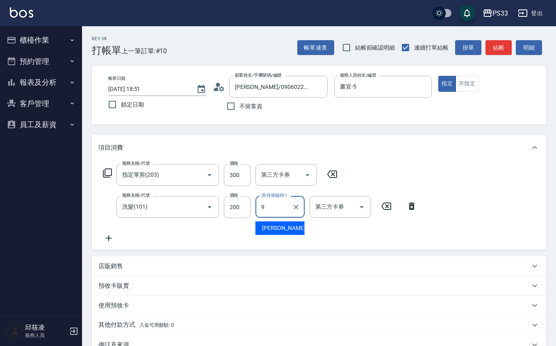
type input "苡軒-9"
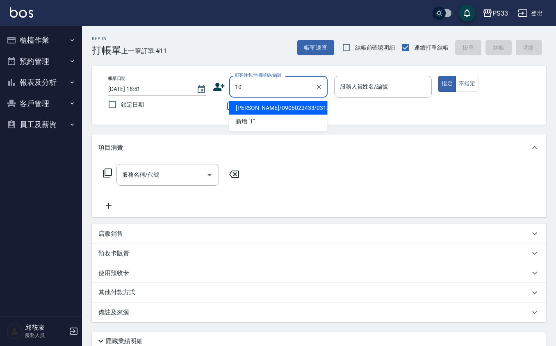
type input "10"
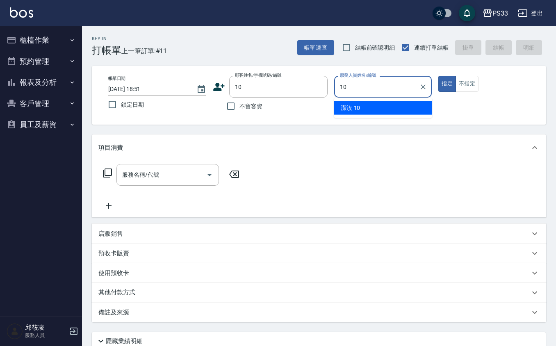
type input "潔汝-10"
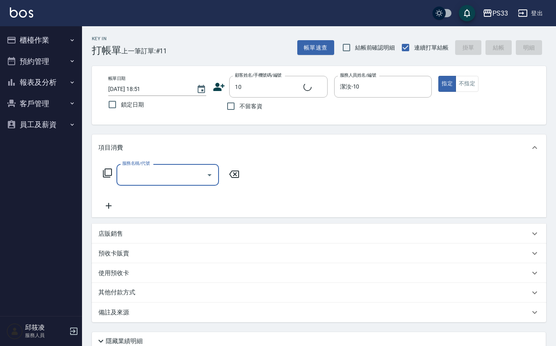
type input "艾瑞/10/10"
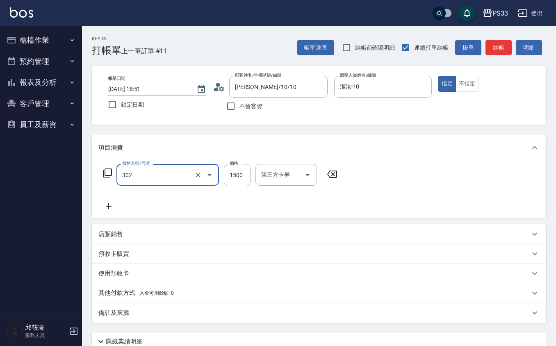
type input "設計燙髮(302)"
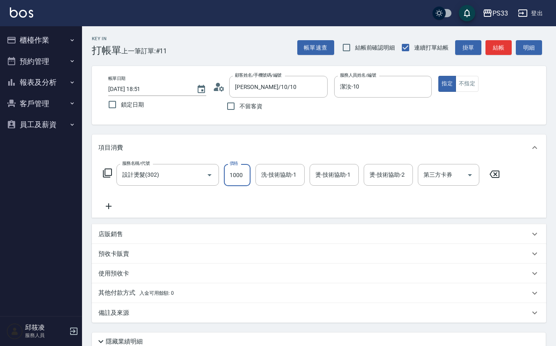
type input "1000"
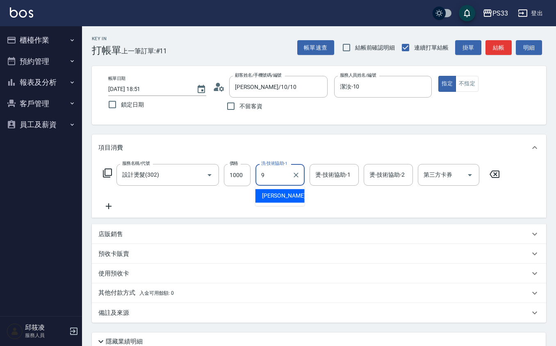
type input "苡軒-9"
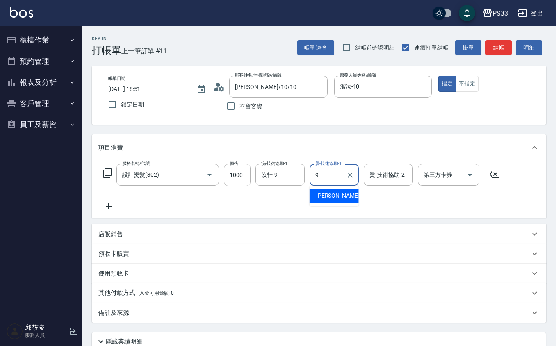
type input "苡軒-9"
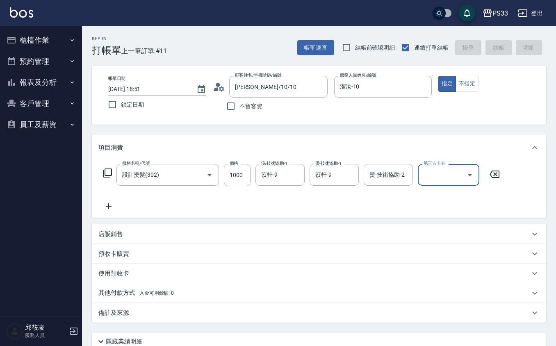
type input "2025/09/19 18:52"
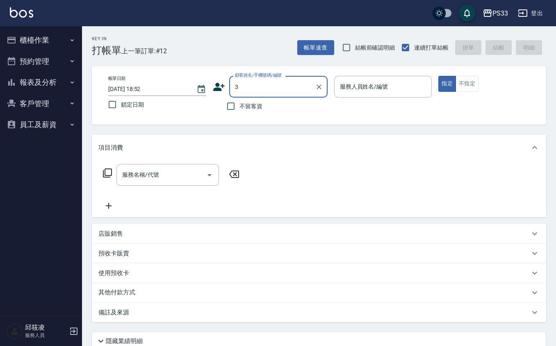
type input "張予菉/0912636101/220714"
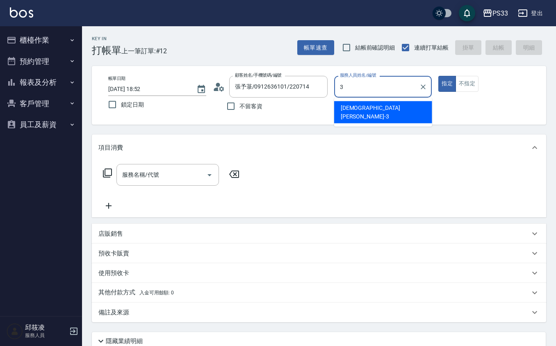
type input "瑜瑄-3"
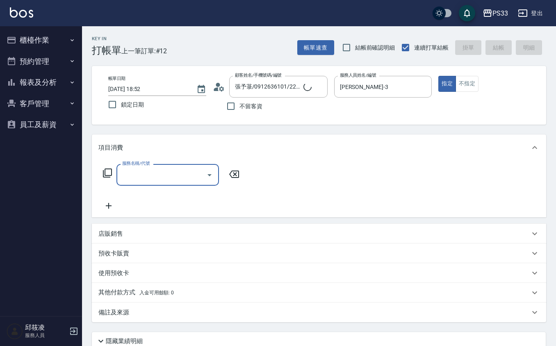
type input "4"
type input "Pinky/0930017010/3"
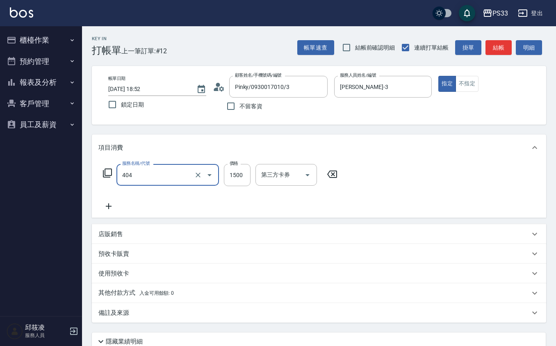
type input "設計染髮(404)"
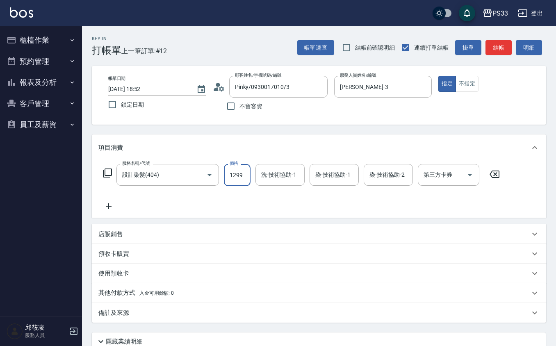
type input "1299"
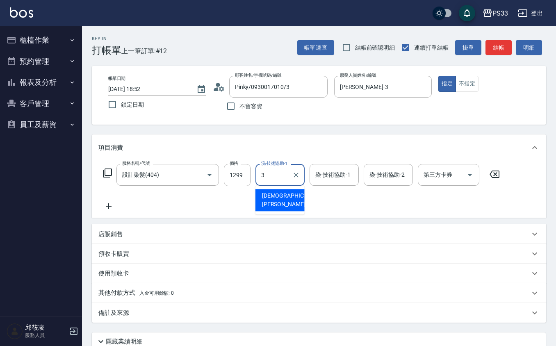
type input "瑜瑄-3"
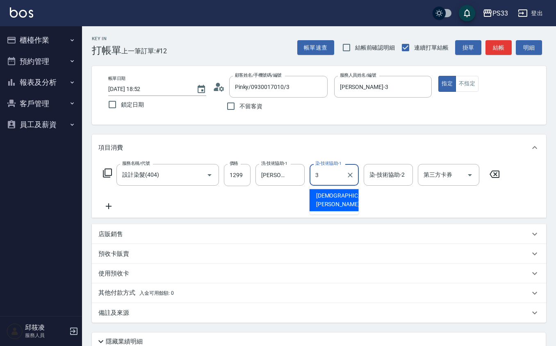
type input "瑜瑄-3"
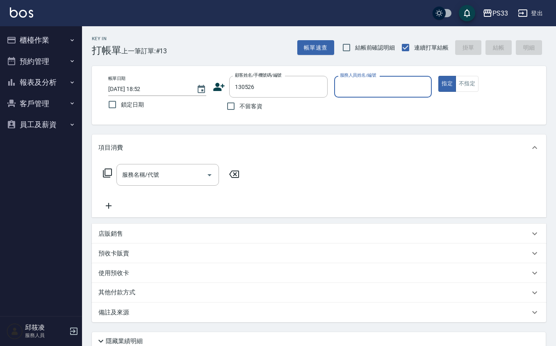
type input "130526"
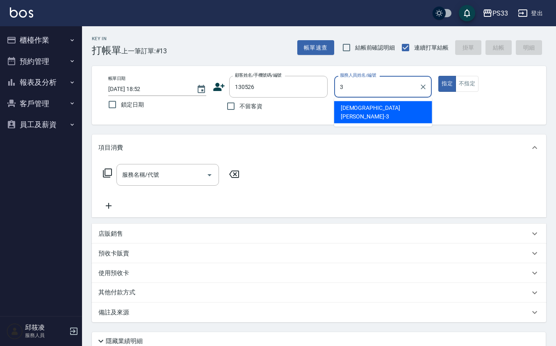
type input "瑜瑄-3"
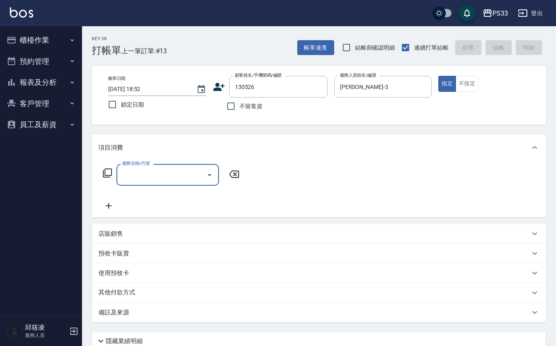
type input "馬宏偉/0906526200/130526"
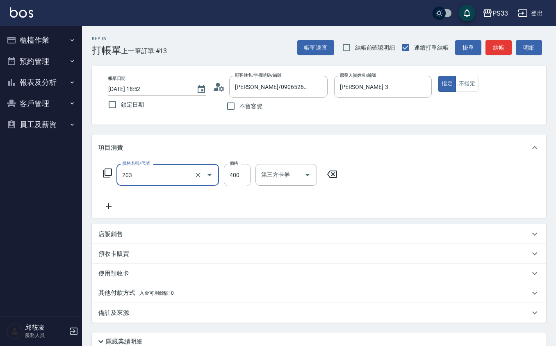
type input "指定單剪(203)"
type input "300"
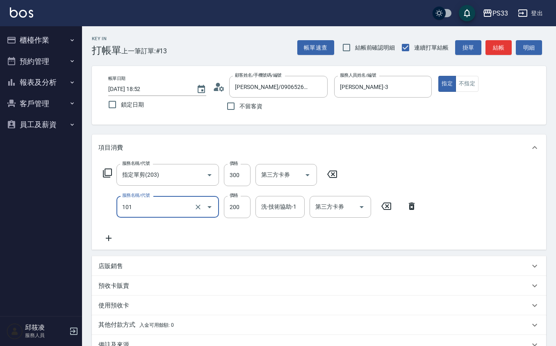
type input "洗髮(101)"
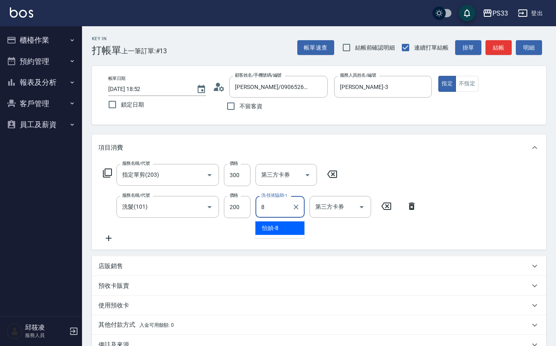
type input "怡媜-8"
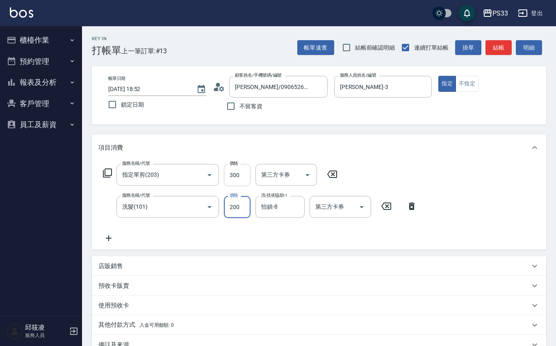
drag, startPoint x: 243, startPoint y: 185, endPoint x: 248, endPoint y: 184, distance: 5.0
click at [243, 185] on input "300" at bounding box center [237, 175] width 27 height 22
click at [240, 174] on input "300" at bounding box center [237, 175] width 27 height 22
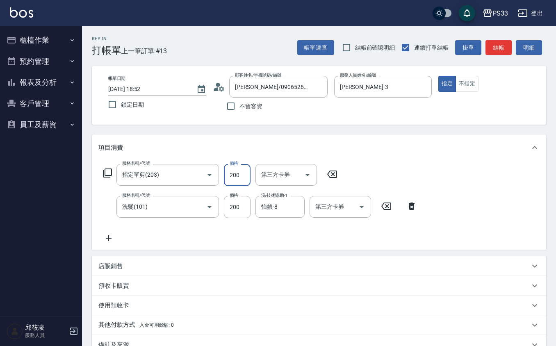
type input "200"
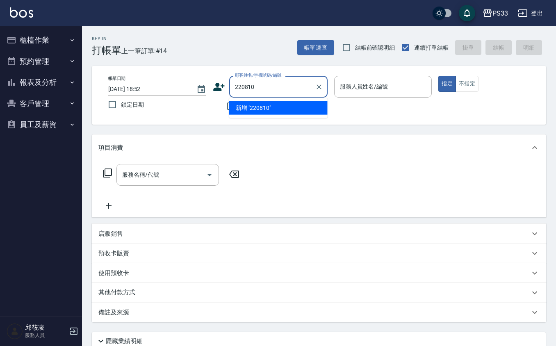
type input "220810"
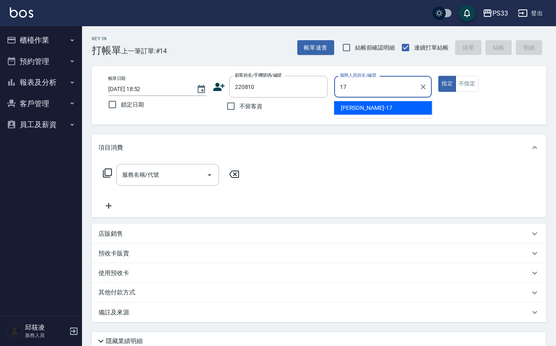
type input "17"
type input "賴泓宇/0919533779/220810"
type input "嘉珮-17"
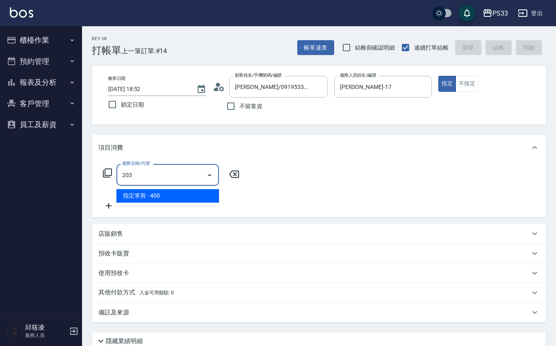
type input "指定單剪(203)"
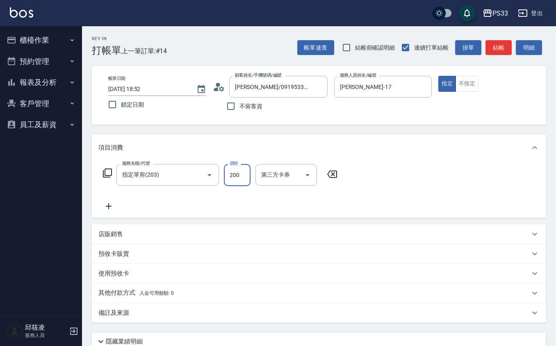
type input "200"
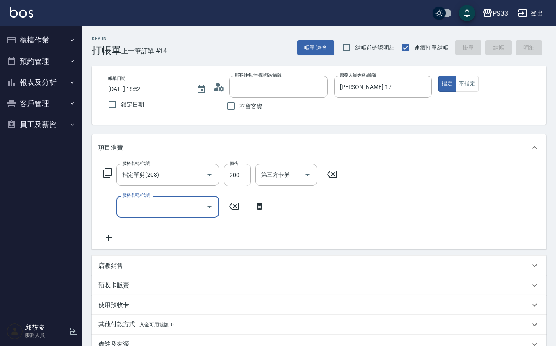
type input "2025/09/19 18:53"
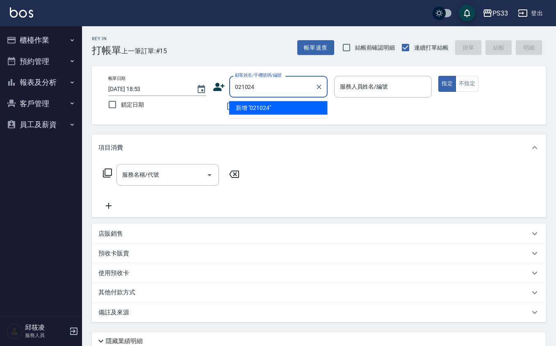
type input "021024"
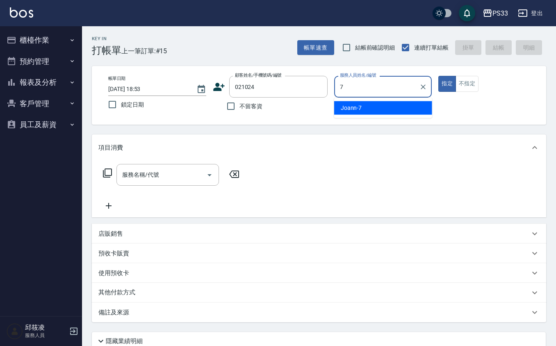
type input "Joann-7"
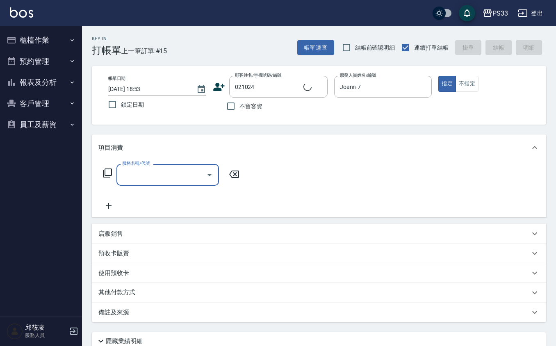
type input "陳宗鴻/0984010359/021024"
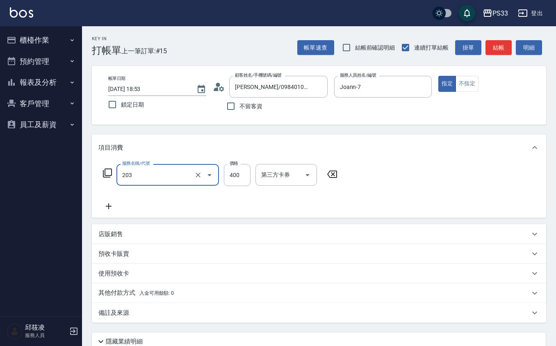
type input "指定單剪(203)"
type input "250"
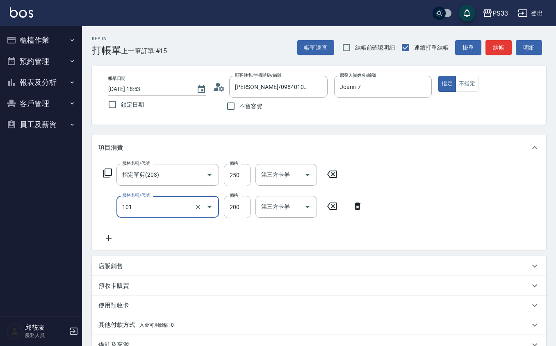
type input "洗髮(101)"
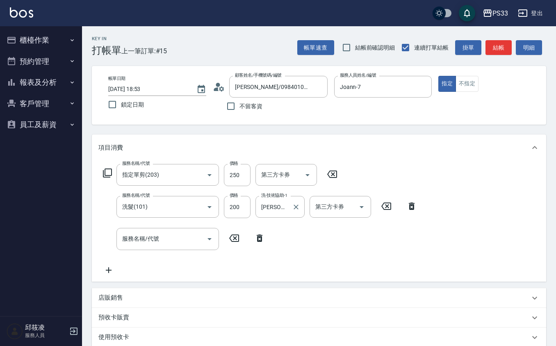
click at [288, 194] on div "服務名稱/代號 指定單剪(203) 服務名稱/代號 價格 250 價格 第三方卡券 第三方卡券 服務名稱/代號 洗髮(101) 服務名稱/代號 價格 200 …" at bounding box center [259, 219] width 323 height 111
click at [276, 209] on input "嘉珮-17" at bounding box center [274, 207] width 30 height 14
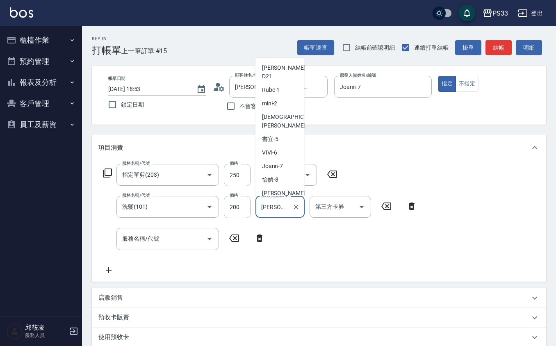
click at [276, 209] on input "嘉珮-17" at bounding box center [274, 207] width 30 height 14
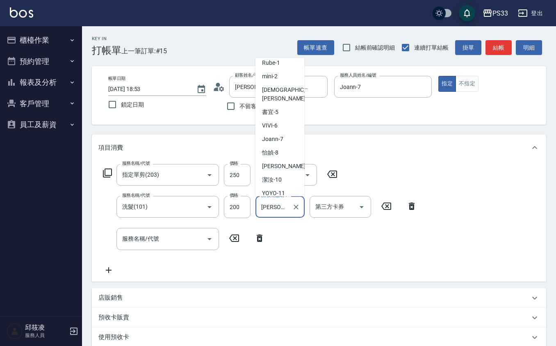
click at [276, 209] on input "嘉珮-17" at bounding box center [274, 207] width 30 height 14
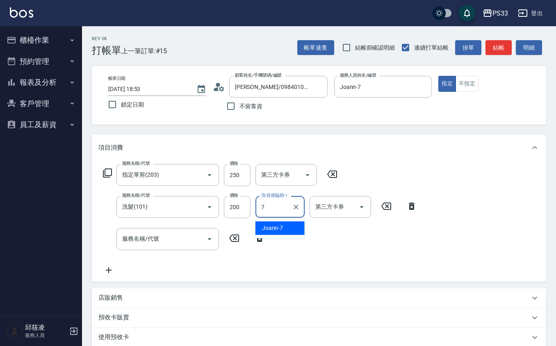
type input "Joann-7"
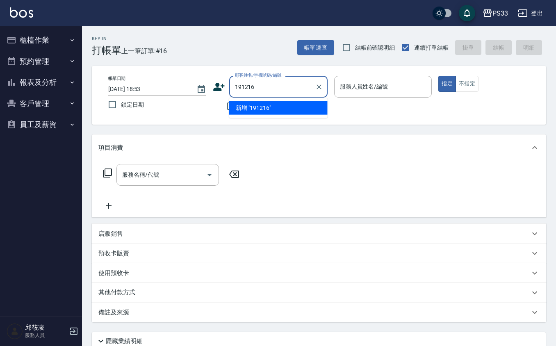
type input "191216"
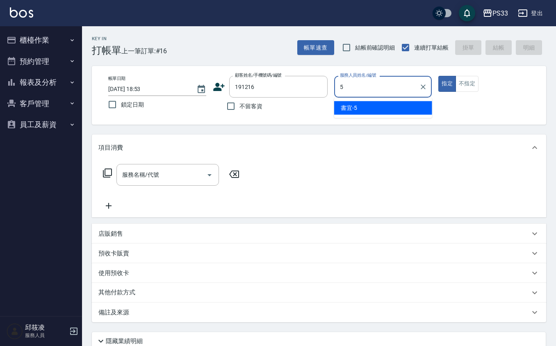
type input "書宜-5"
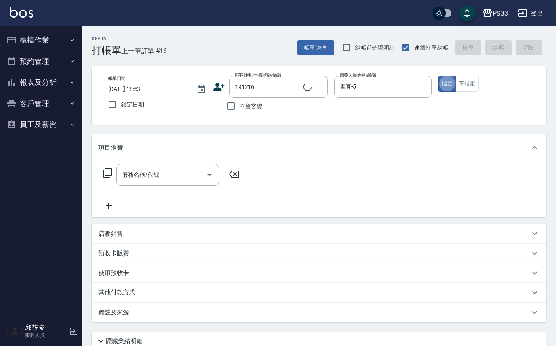
type input "周昱廷/0965567251/191216"
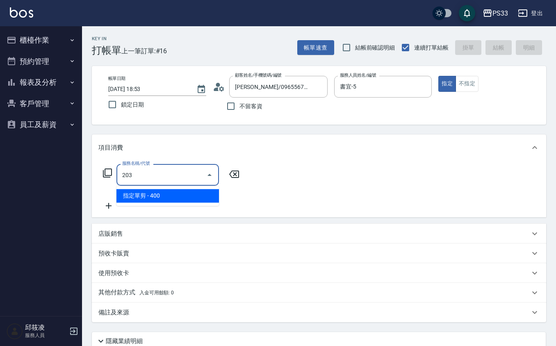
type input "指定單剪(203)"
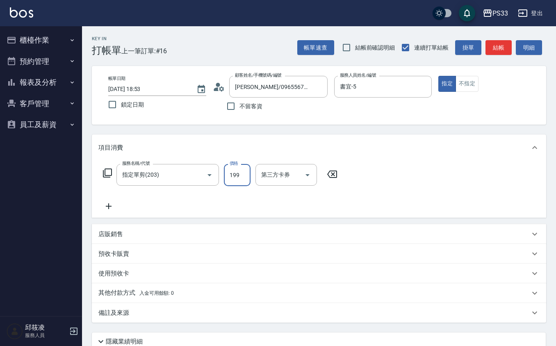
type input "199"
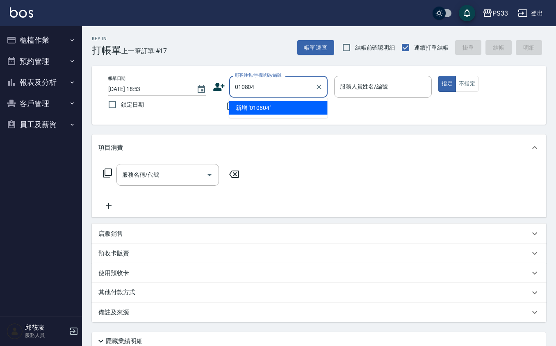
type input "010804"
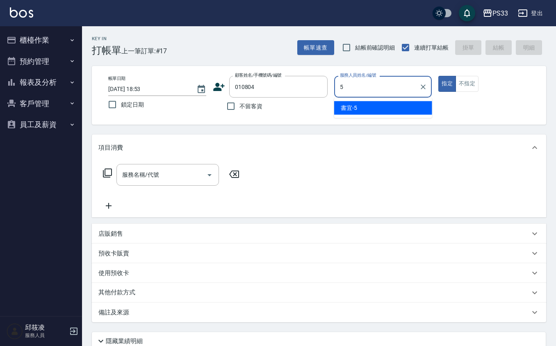
type input "書宜-5"
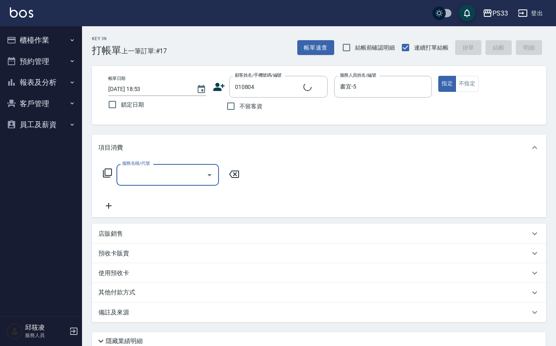
type input "陳孟竺/0972756930/010804"
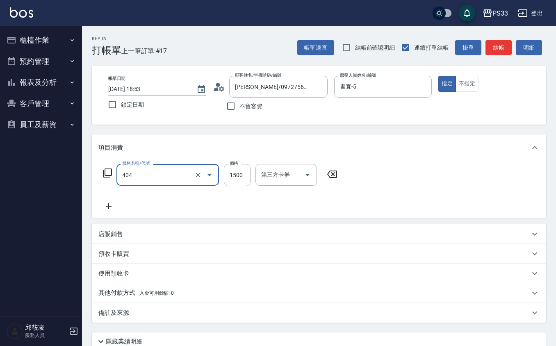
type input "設計染髮(404)"
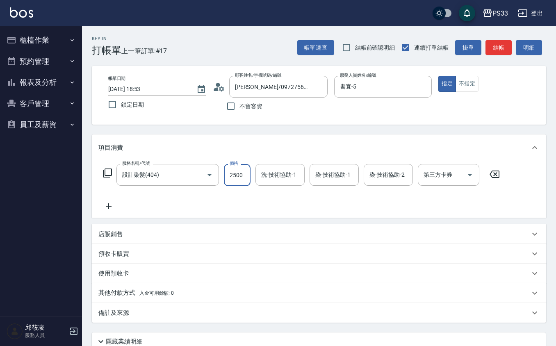
type input "2500"
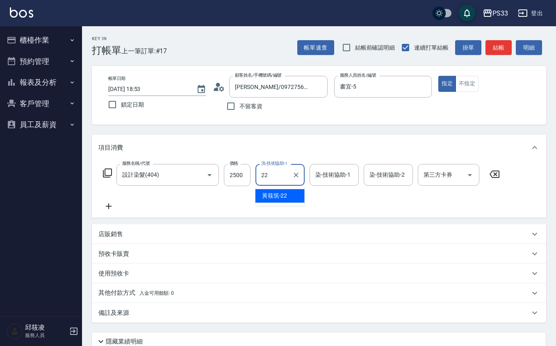
type input "[PERSON_NAME]-22"
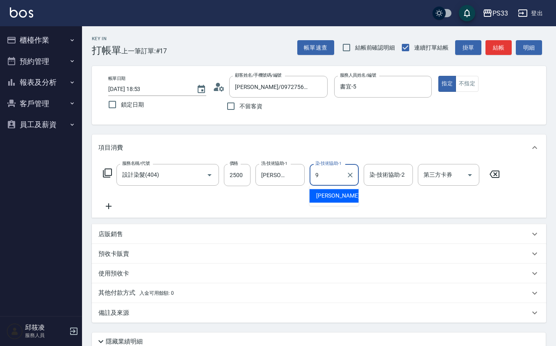
type input "苡軒-9"
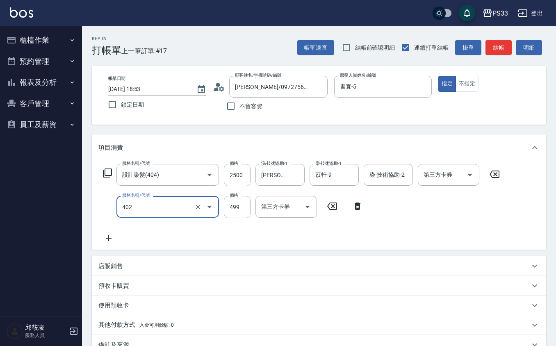
type input "10束挑染(402)"
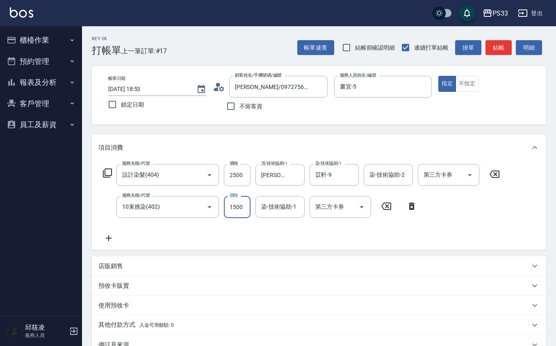
type input "1500"
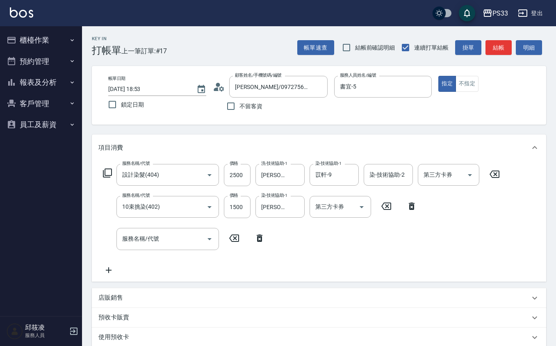
drag, startPoint x: 287, startPoint y: 219, endPoint x: 289, endPoint y: 223, distance: 4.3
click at [289, 223] on div "服務名稱/代號 設計染髮(404) 服務名稱/代號 價格 2500 價格 洗-技術協助-1 黃筱筑 -22 洗-技術協助-1 染-技術協助-1 苡軒-9 染-…" at bounding box center [301, 219] width 406 height 111
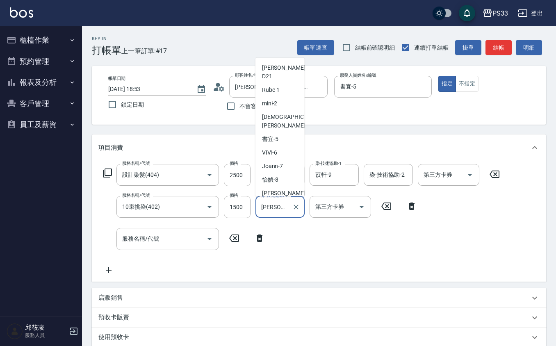
scroll to position [54, 0]
click at [272, 204] on input "[PERSON_NAME]-22" at bounding box center [274, 207] width 30 height 14
click at [271, 204] on input "[PERSON_NAME]-22" at bounding box center [274, 207] width 30 height 14
click at [271, 205] on input "[PERSON_NAME]-22" at bounding box center [274, 207] width 30 height 14
click at [271, 203] on input "[PERSON_NAME]-22" at bounding box center [274, 207] width 30 height 14
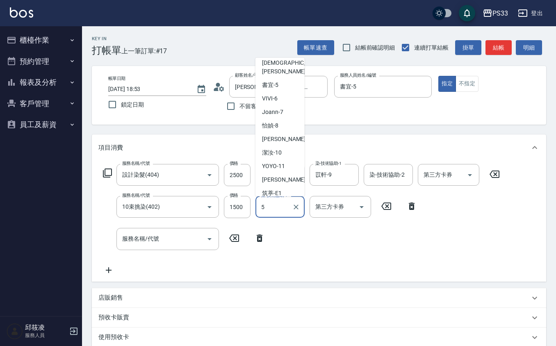
scroll to position [0, 0]
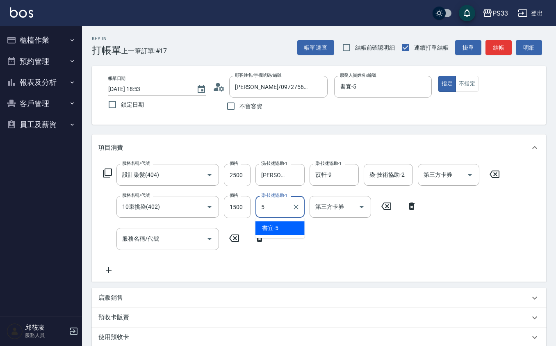
type input "書宜-5"
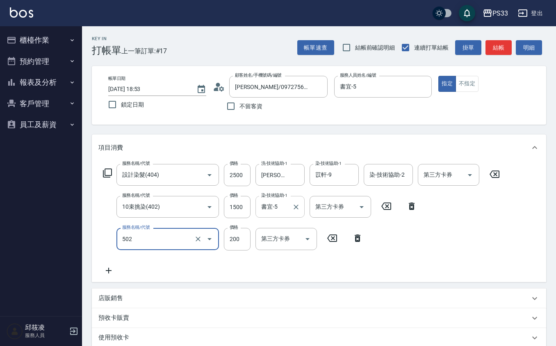
type input "自備護髮(502)"
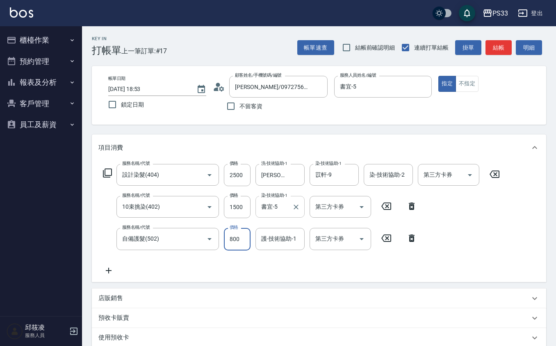
type input "800"
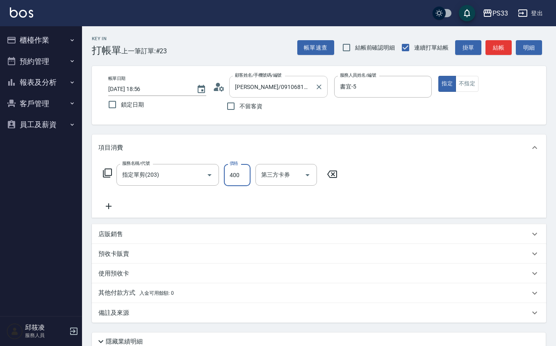
click at [314, 81] on div at bounding box center [318, 87] width 11 height 22
click at [320, 92] on div at bounding box center [318, 87] width 11 height 22
click at [317, 84] on icon "Clear" at bounding box center [319, 87] width 8 height 8
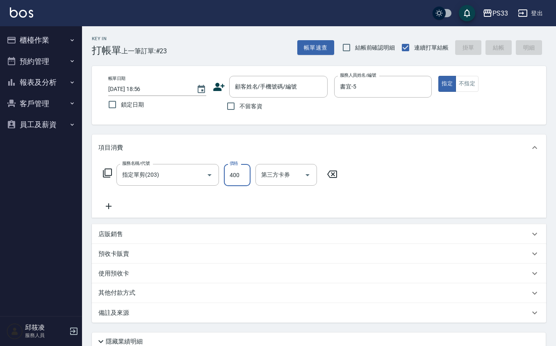
click at [242, 177] on input "400" at bounding box center [237, 175] width 27 height 22
click at [240, 175] on input "400" at bounding box center [237, 175] width 27 height 22
click at [327, 173] on icon at bounding box center [332, 174] width 20 height 10
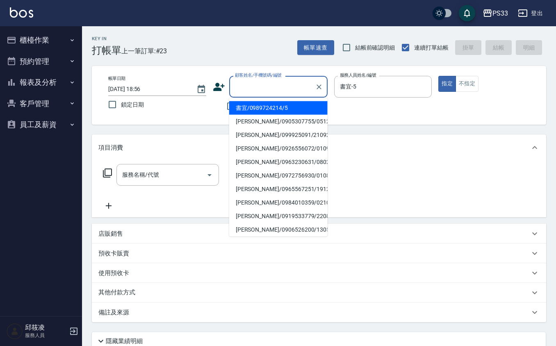
click at [284, 81] on div "顧客姓名/手機號碼/編號 顧客姓名/手機號碼/編號" at bounding box center [278, 87] width 98 height 22
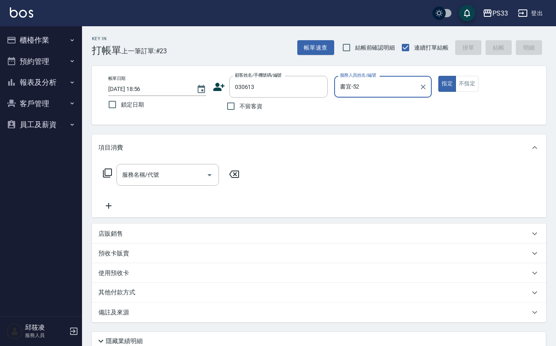
click at [438, 76] on button "指定" at bounding box center [447, 84] width 18 height 16
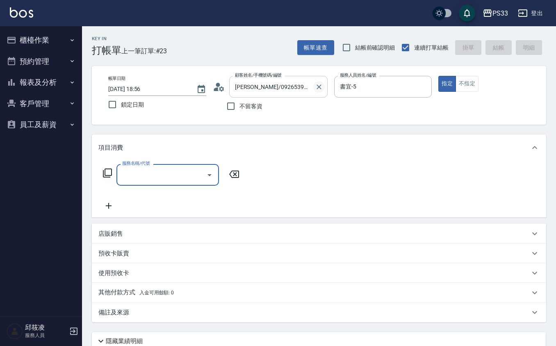
drag, startPoint x: 314, startPoint y: 91, endPoint x: 320, endPoint y: 86, distance: 7.6
click at [316, 91] on div at bounding box center [318, 87] width 11 height 22
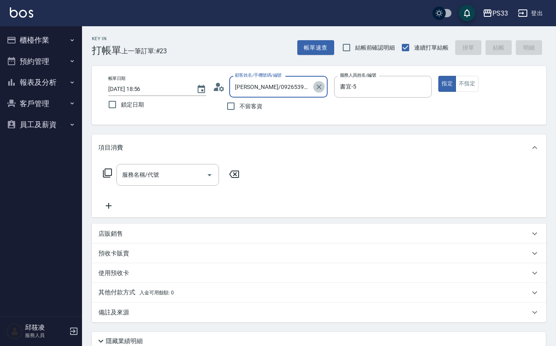
click at [320, 86] on icon "Clear" at bounding box center [318, 86] width 5 height 5
click at [426, 86] on icon "Clear" at bounding box center [423, 87] width 8 height 8
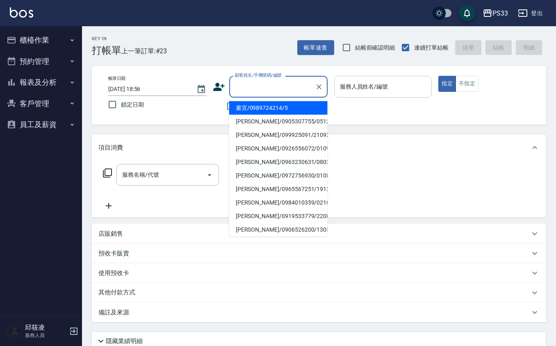
click at [310, 85] on input "顧客姓名/手機號碼/編號" at bounding box center [272, 87] width 79 height 14
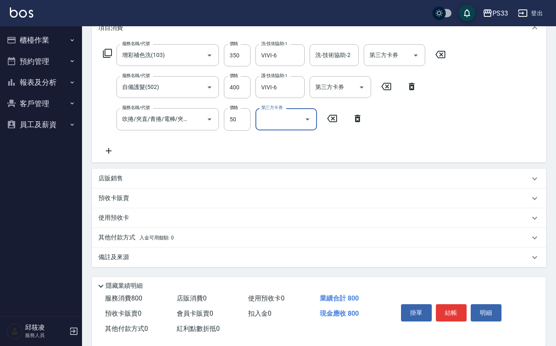
scroll to position [132, 0]
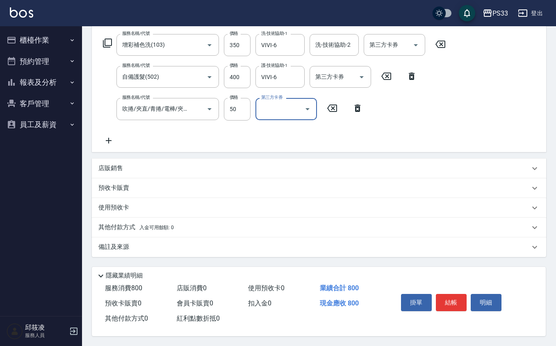
click at [139, 160] on div "店販銷售" at bounding box center [319, 169] width 454 height 20
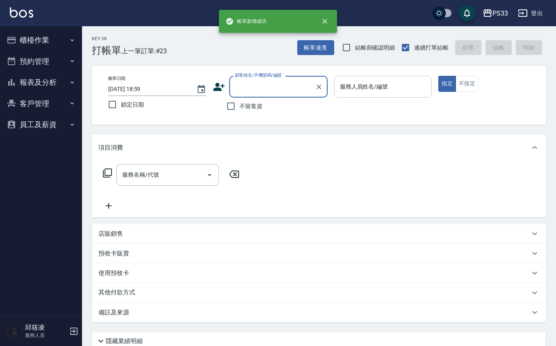
scroll to position [0, 0]
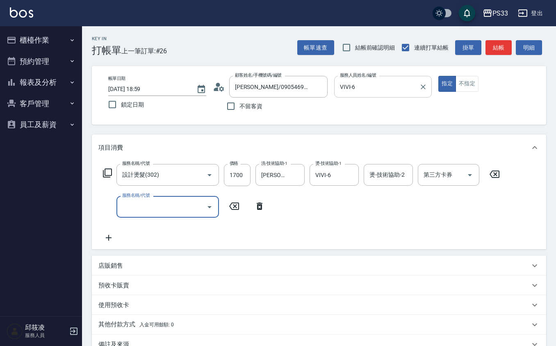
click at [135, 263] on div "店販銷售" at bounding box center [313, 266] width 431 height 9
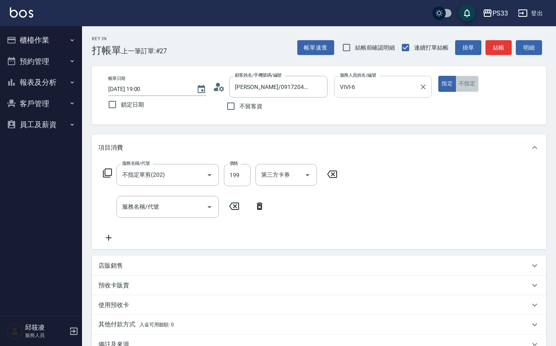
click at [476, 80] on button "不指定" at bounding box center [466, 84] width 23 height 16
drag, startPoint x: 451, startPoint y: 10, endPoint x: 444, endPoint y: 7, distance: 7.4
click at [449, 8] on input "checkbox" at bounding box center [438, 13] width 39 height 13
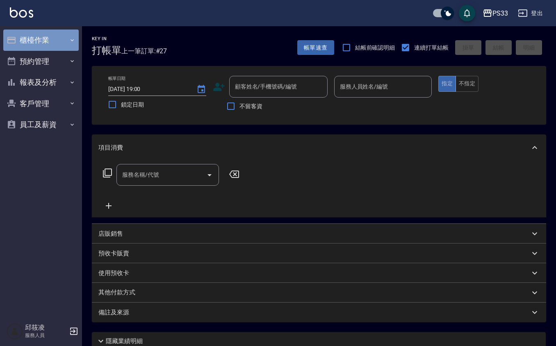
click at [35, 39] on button "櫃檯作業" at bounding box center [40, 40] width 75 height 21
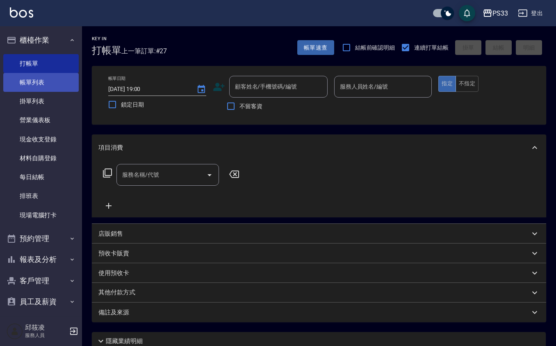
click at [52, 75] on link "帳單列表" at bounding box center [40, 82] width 75 height 19
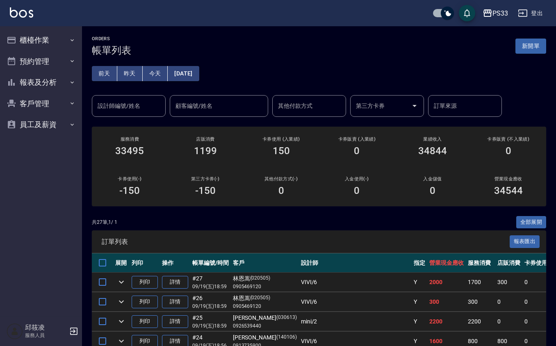
click at [41, 28] on ul "櫃檯作業 打帳單 帳單列表 掛單列表 營業儀表板 現金收支登錄 材料自購登錄 每日結帳 排班表 現場電腦打卡 預約管理 預約管理 單日預約紀錄 單週預約紀錄 …" at bounding box center [40, 82] width 75 height 112
click at [43, 36] on button "櫃檯作業" at bounding box center [40, 40] width 75 height 21
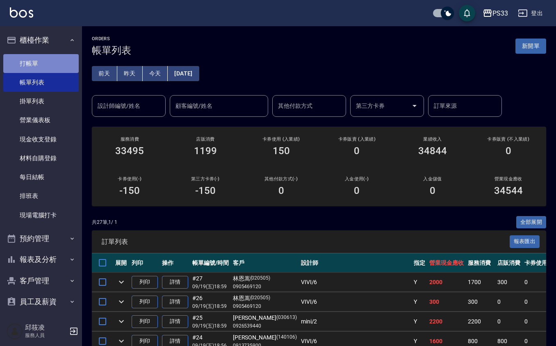
click at [61, 58] on link "打帳單" at bounding box center [40, 63] width 75 height 19
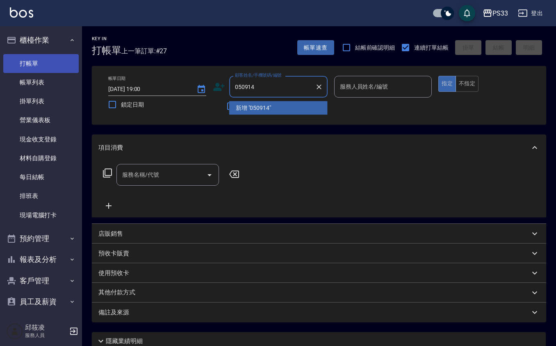
type input "050914"
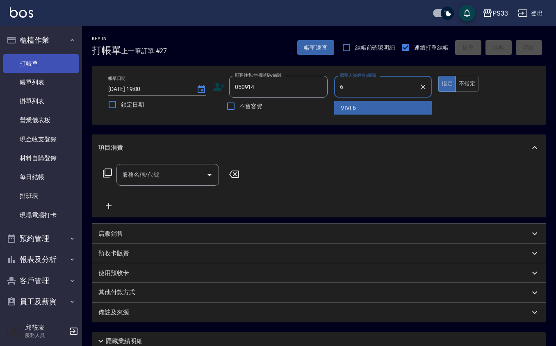
type input "VIVI-6"
type button "true"
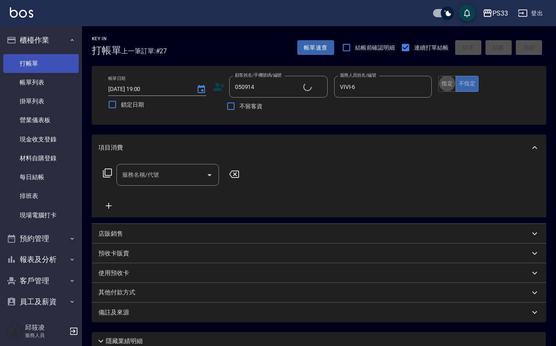
type input "莊為翔/0917204662/050914"
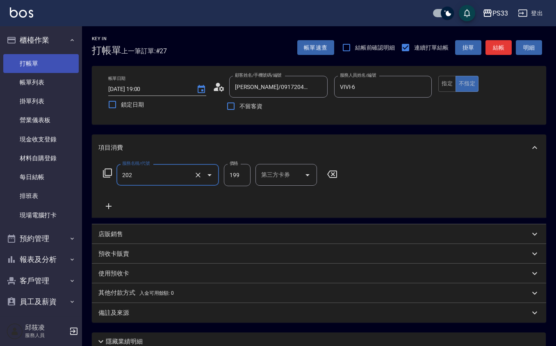
type input "不指定單剪(202)"
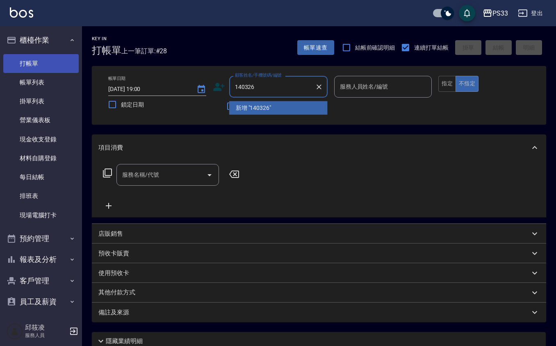
type input "140326"
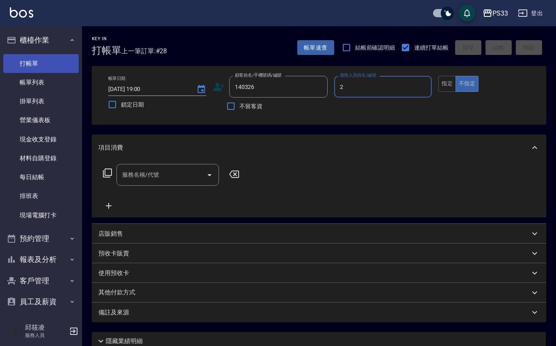
type input "mini-2"
type button "false"
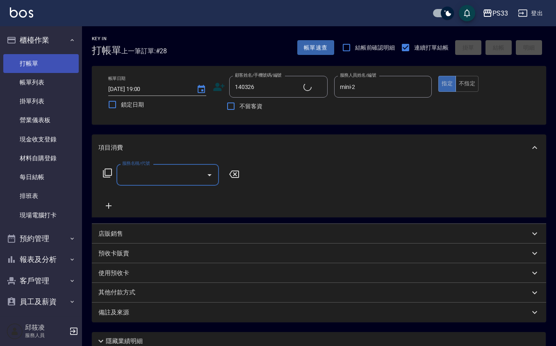
type input "巫輕柔/0989756966/140326"
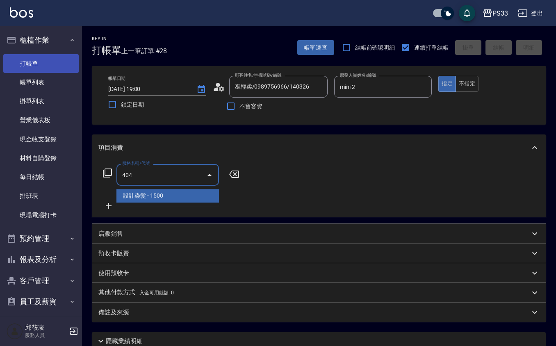
type input "設計染髮(404)"
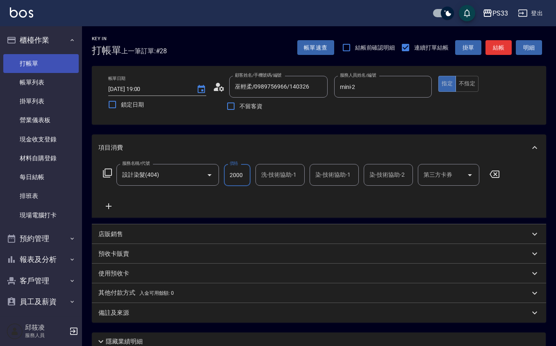
type input "2000"
type input "mini-2"
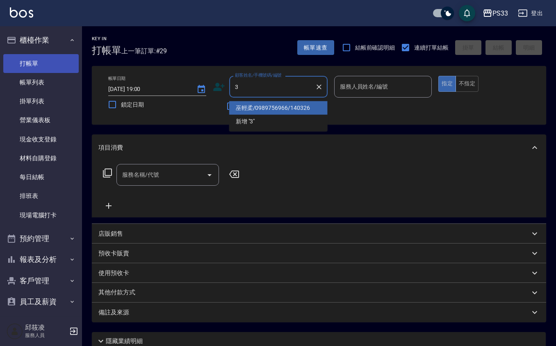
type input "巫輕柔/0989756966/140326"
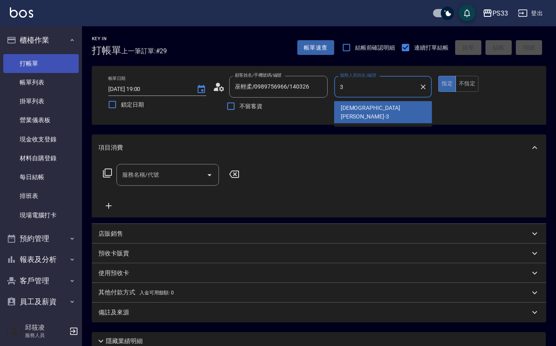
type input "瑜瑄-3"
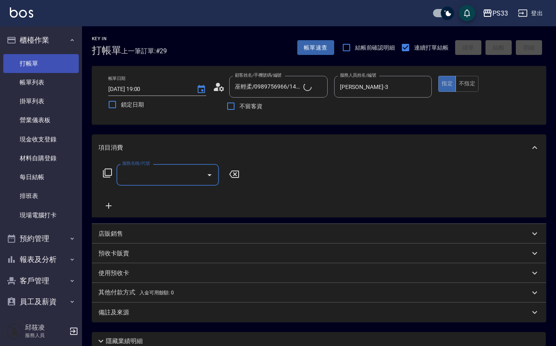
type input "Pinky/0930017010/3"
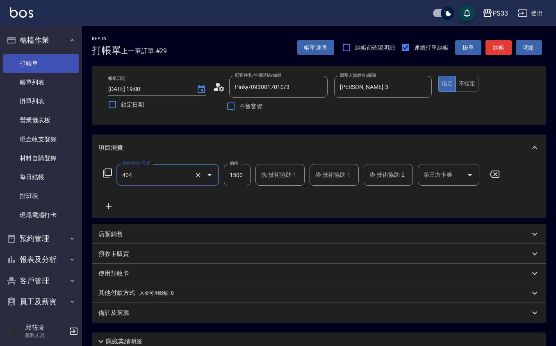
type input "設計染髮(404)"
type input "1299"
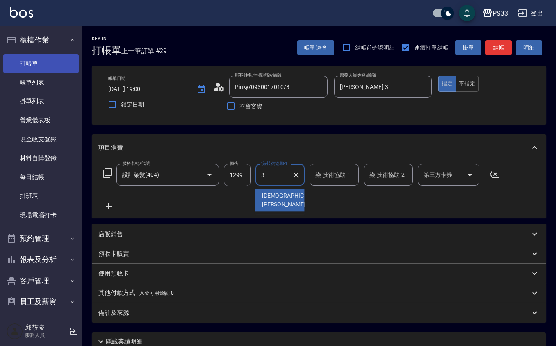
type input "瑜瑄-3"
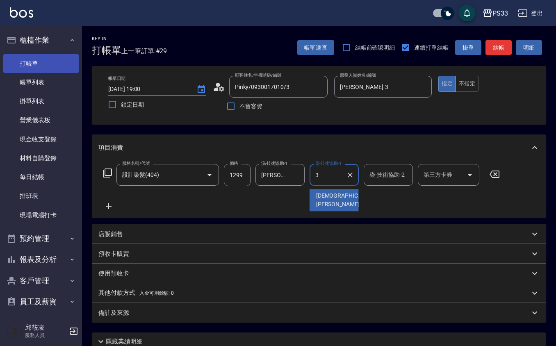
type input "瑜瑄-3"
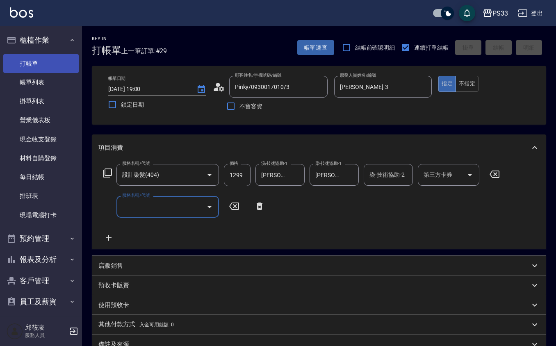
type input "2025/09/19 19:01"
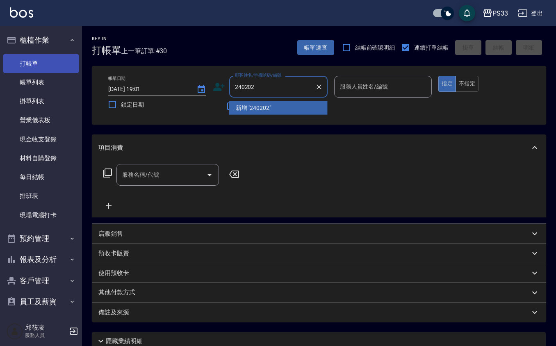
type input "240202"
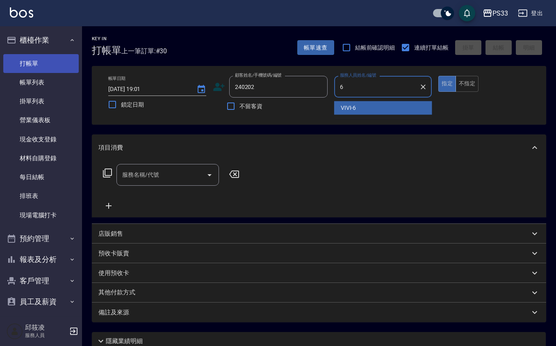
type input "VIVI-6"
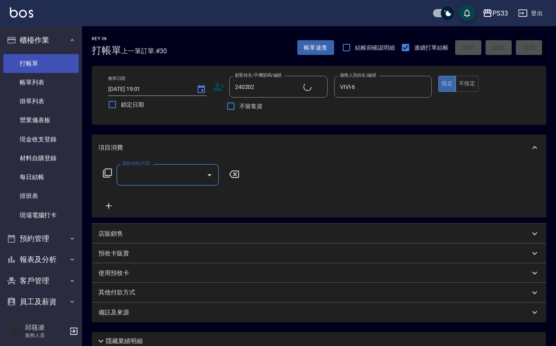
type input "李苡安/0914015033/240202"
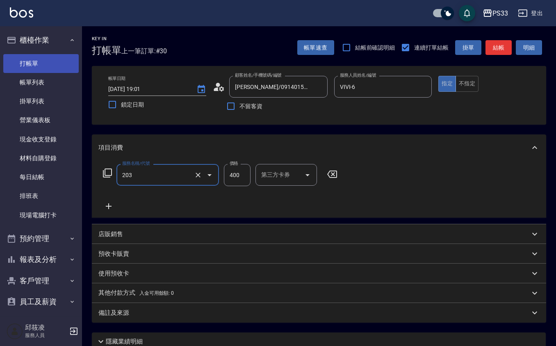
type input "指定單剪(203)"
type input "300"
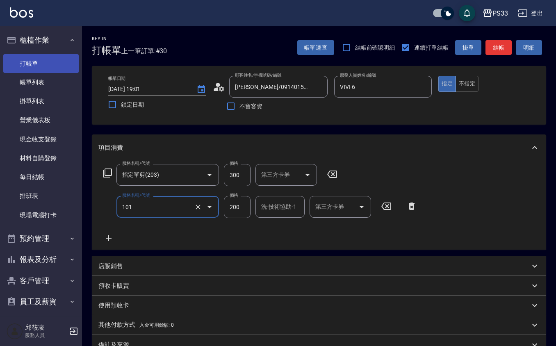
type input "洗髮(101)"
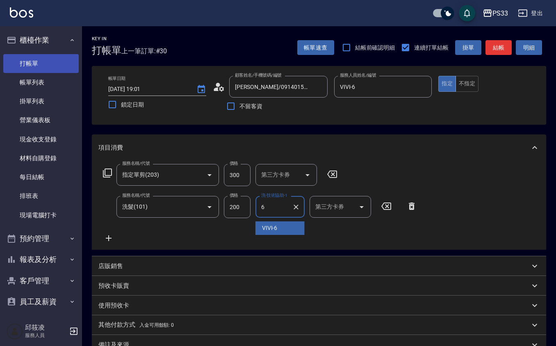
type input "VIVI-6"
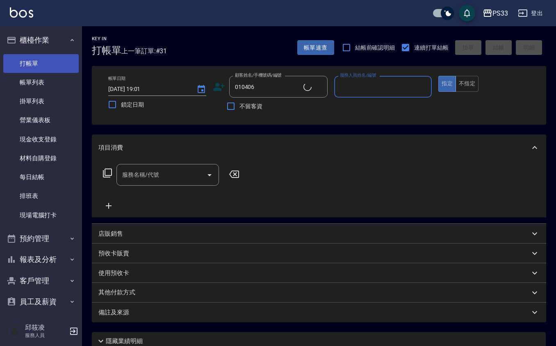
type input "魏美蓁/0910681359/010406"
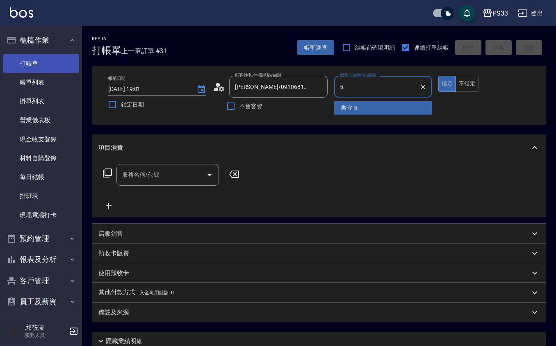
type input "書宜-5"
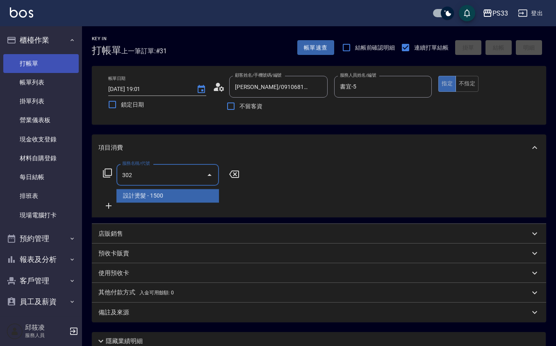
type input "設計燙髮(302)"
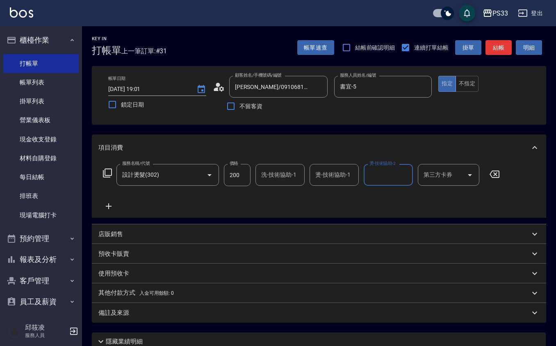
click at [235, 171] on input "200" at bounding box center [237, 175] width 27 height 22
type input "2000"
type input "20"
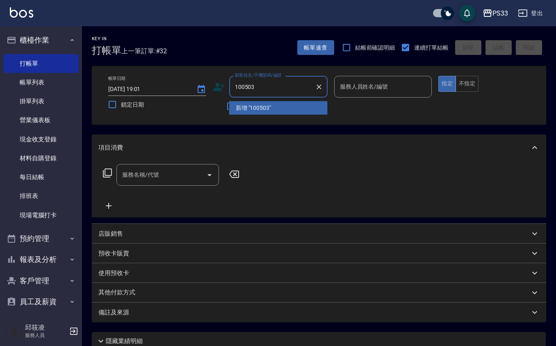
type input "100503"
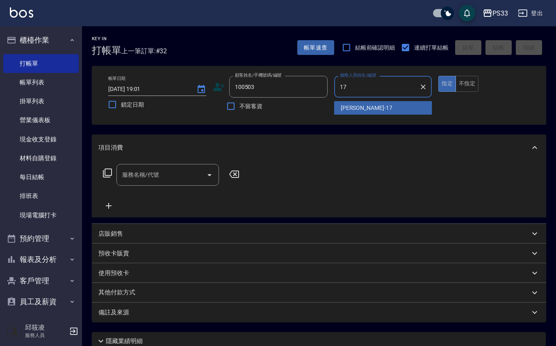
type input "嘉珮-17"
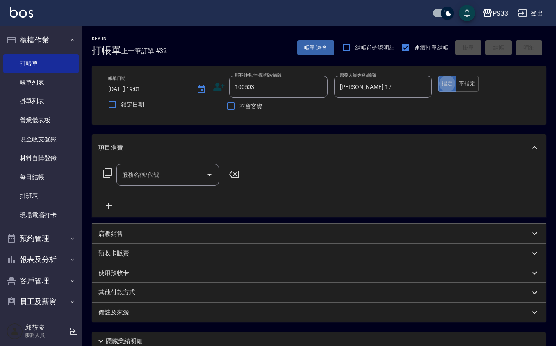
type input "全昌國/0976190688/100503"
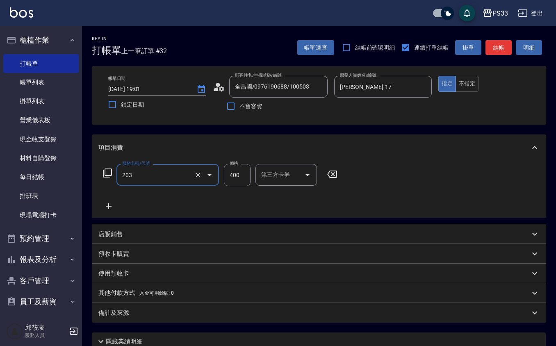
type input "指定單剪(203)"
type input "200"
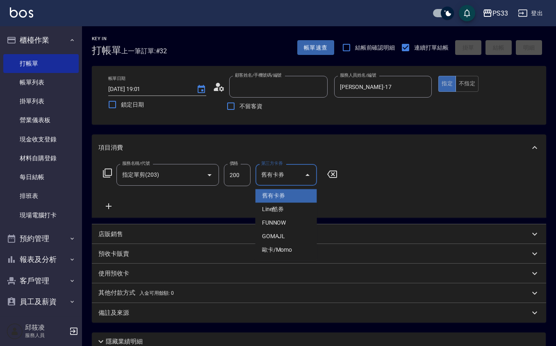
type input "2025/09/19 19:09"
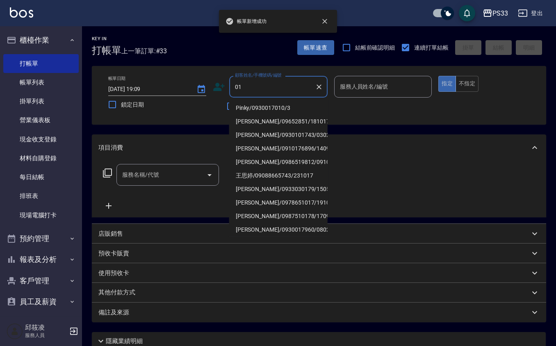
type input "0"
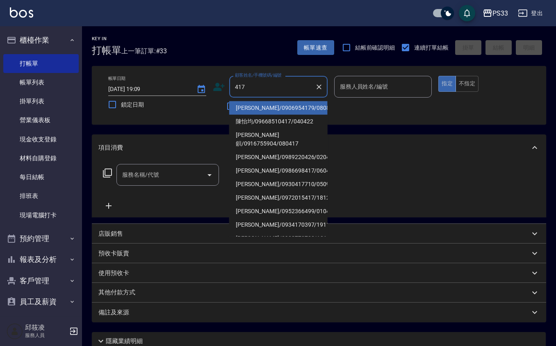
drag, startPoint x: 275, startPoint y: 87, endPoint x: 270, endPoint y: 83, distance: 6.7
click at [274, 87] on input "417" at bounding box center [272, 87] width 79 height 14
click at [268, 80] on input "417" at bounding box center [272, 87] width 79 height 14
type input "4"
type input "吳家萱/0906954179/080822"
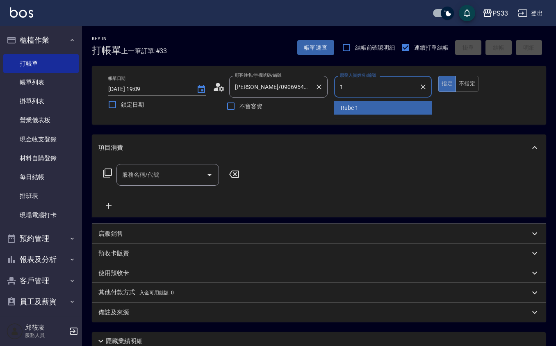
type input "11"
type input "張嘉佩/0000/17"
type input "嘉珮-17"
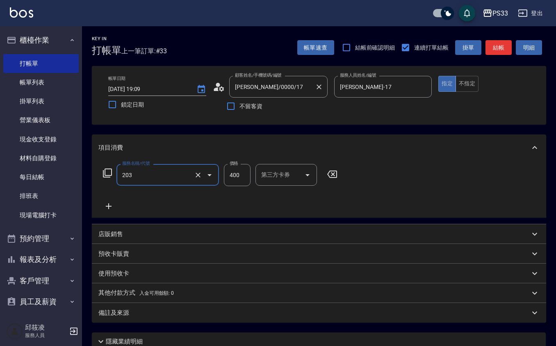
type input "指定單剪(203)"
type input "200"
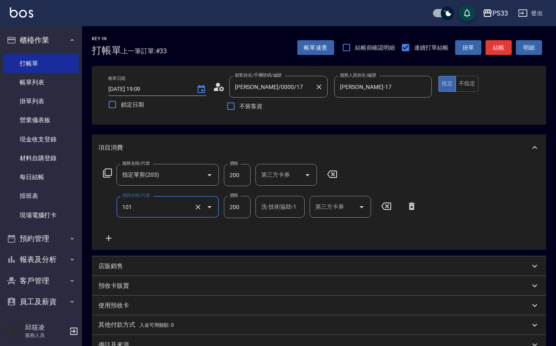
type input "洗髮(101)"
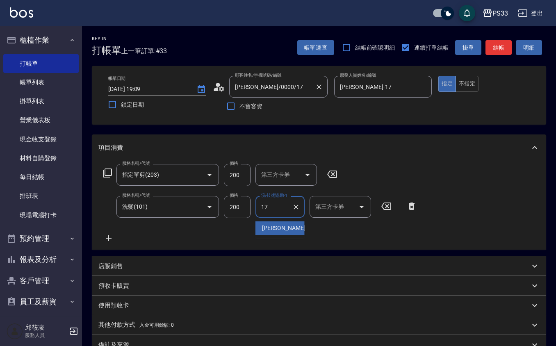
type input "嘉珮-17"
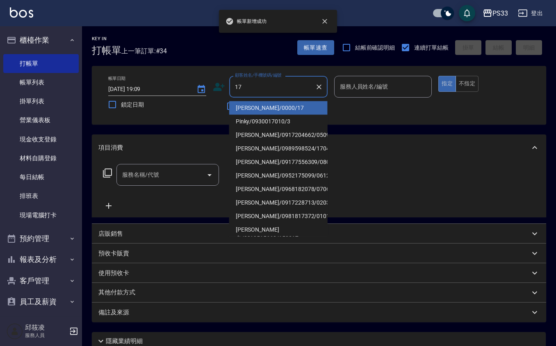
type input "張嘉佩/0000/17"
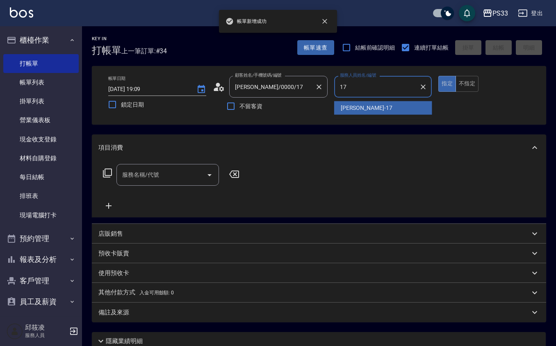
type input "嘉珮-17"
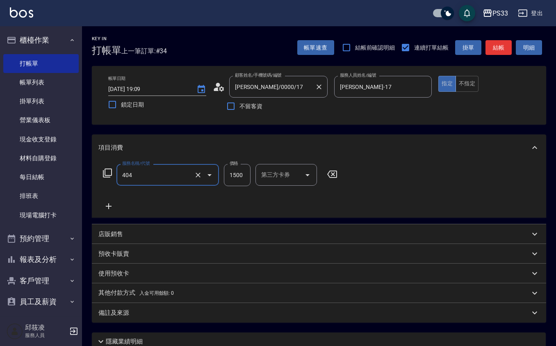
type input "設計染髮(404)"
type input "2000"
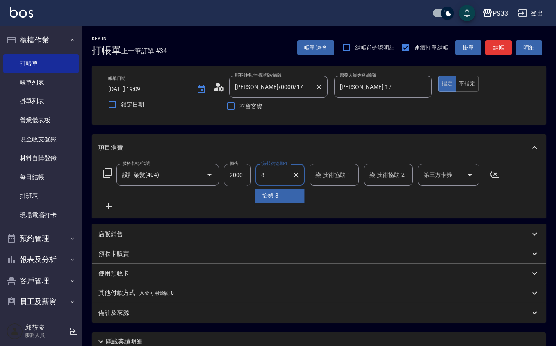
type input "怡媜-8"
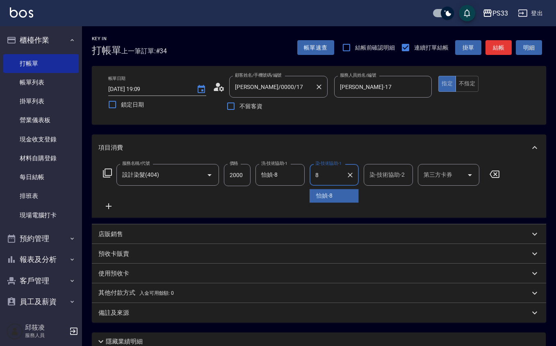
type input "怡媜-8"
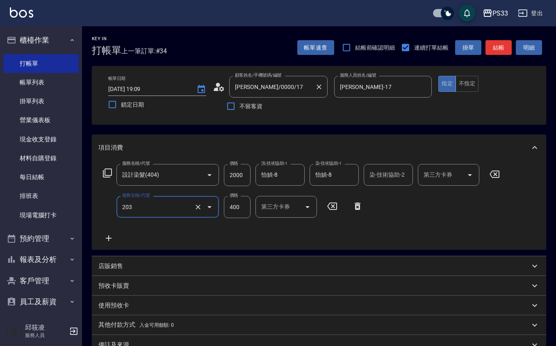
type input "指定單剪(203)"
type input "200"
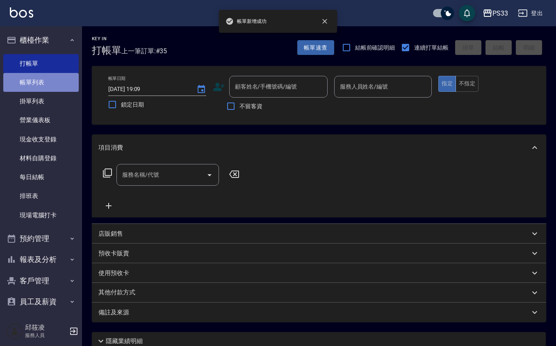
click at [43, 78] on link "帳單列表" at bounding box center [40, 82] width 75 height 19
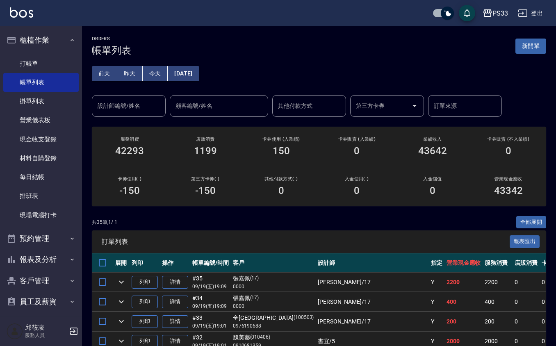
click at [120, 107] on input "設計師編號/姓名" at bounding box center [129, 106] width 66 height 14
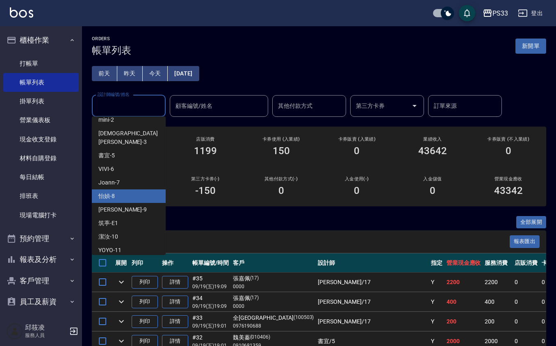
scroll to position [55, 0]
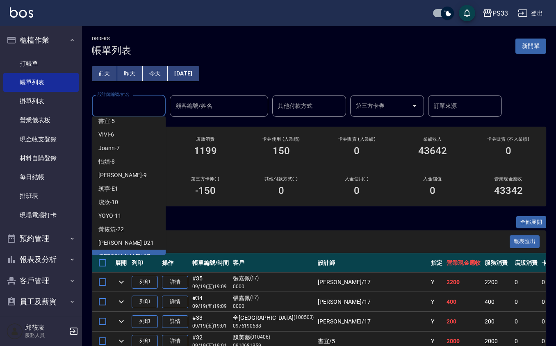
click at [125, 250] on div "嘉珮 -17" at bounding box center [129, 257] width 74 height 14
type input "嘉珮-17"
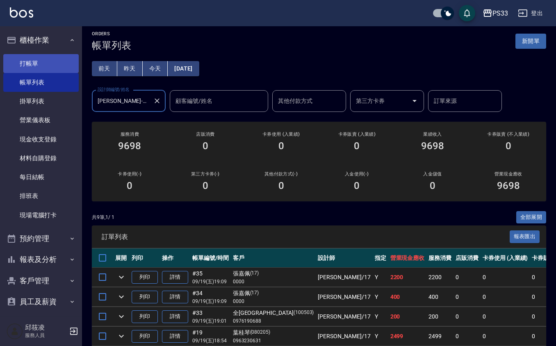
scroll to position [0, 0]
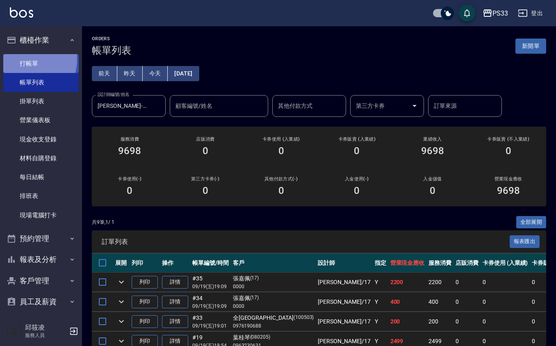
click at [23, 59] on link "打帳單" at bounding box center [40, 63] width 75 height 19
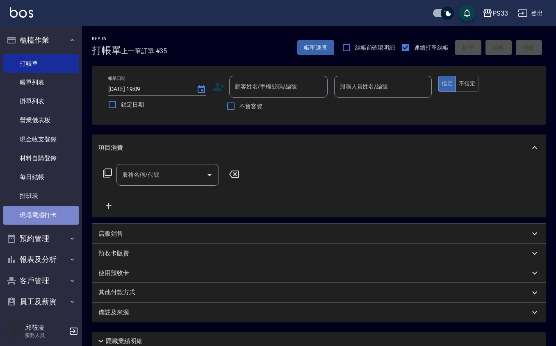
click at [45, 217] on link "現場電腦打卡" at bounding box center [40, 215] width 75 height 19
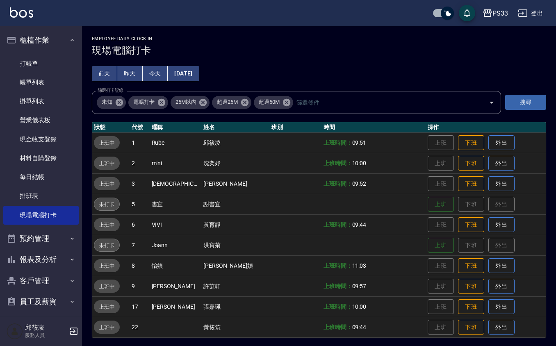
scroll to position [2, 0]
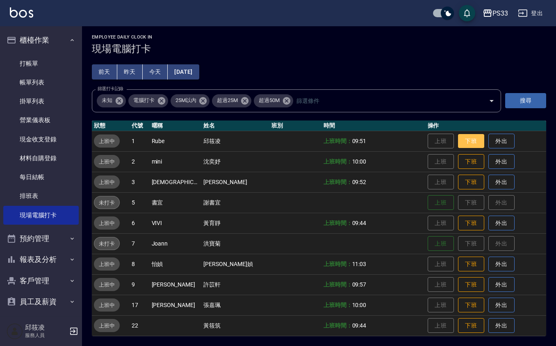
click at [459, 137] on button "下班" at bounding box center [471, 141] width 26 height 14
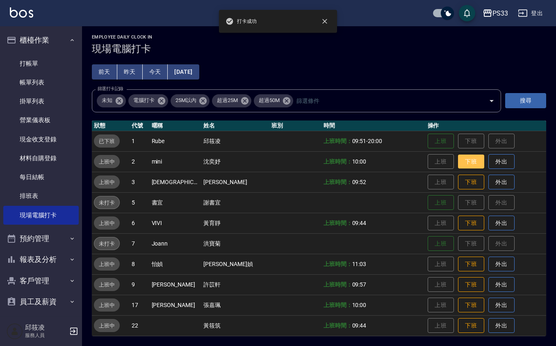
click at [458, 161] on button "下班" at bounding box center [471, 162] width 26 height 14
click at [458, 183] on button "下班" at bounding box center [471, 182] width 26 height 14
click at [458, 221] on button "下班" at bounding box center [471, 223] width 26 height 14
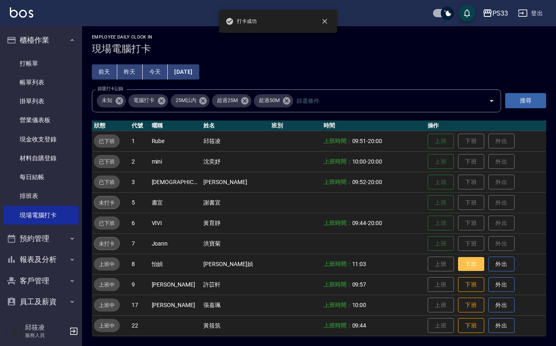
click at [458, 264] on button "下班" at bounding box center [471, 264] width 26 height 14
click at [458, 279] on button "下班" at bounding box center [471, 285] width 26 height 14
click at [458, 305] on button "下班" at bounding box center [471, 305] width 26 height 14
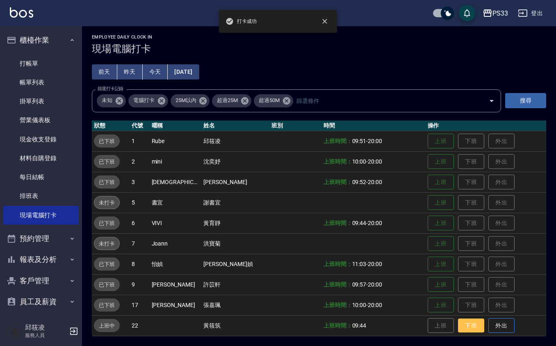
click at [462, 325] on button "下班" at bounding box center [471, 326] width 26 height 14
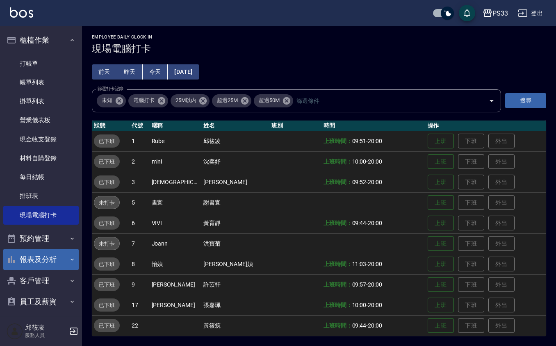
click at [62, 257] on button "報表及分析" at bounding box center [40, 259] width 75 height 21
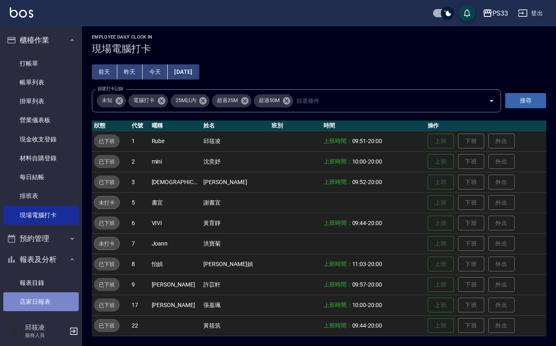
click at [47, 298] on link "店家日報表" at bounding box center [40, 301] width 75 height 19
